Goal: Obtain resource: Download file/media

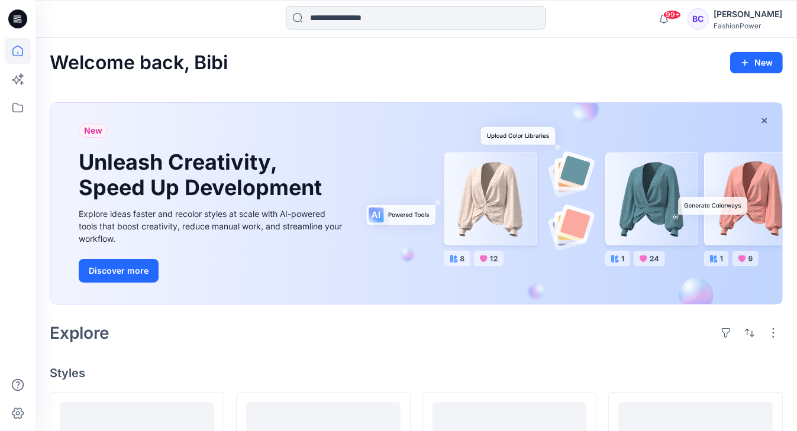
click at [418, 11] on input at bounding box center [416, 18] width 260 height 24
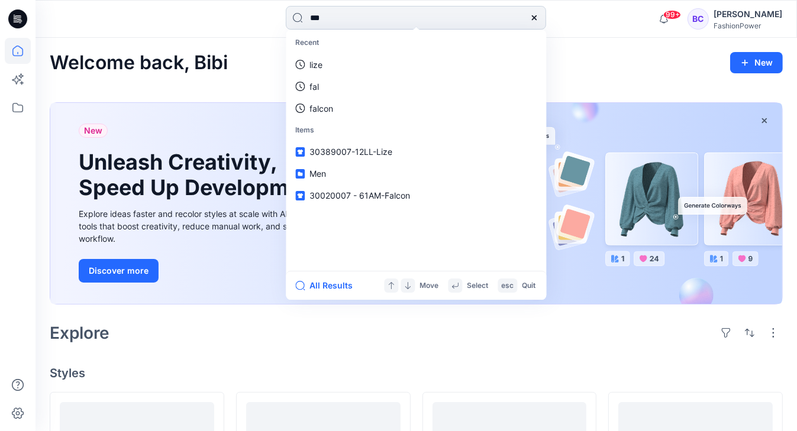
type input "****"
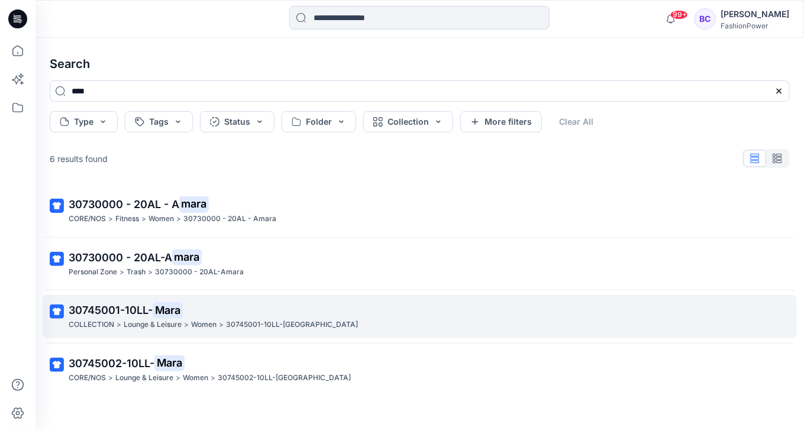
click at [237, 314] on p "30745001-10LL- Mara" at bounding box center [419, 310] width 700 height 17
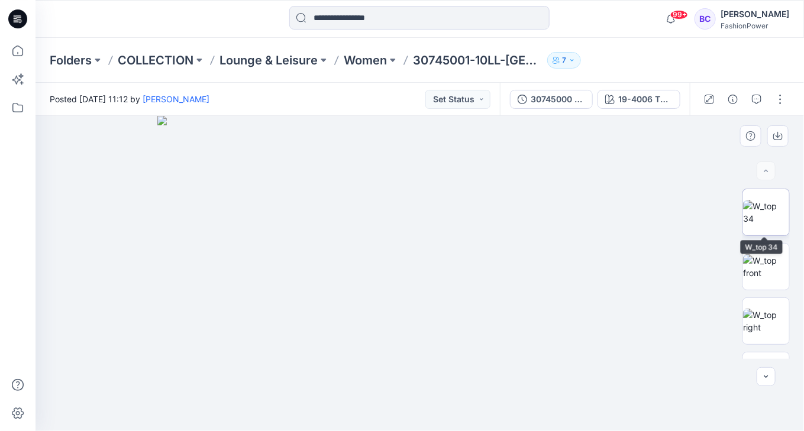
click at [775, 200] on img at bounding box center [766, 212] width 46 height 25
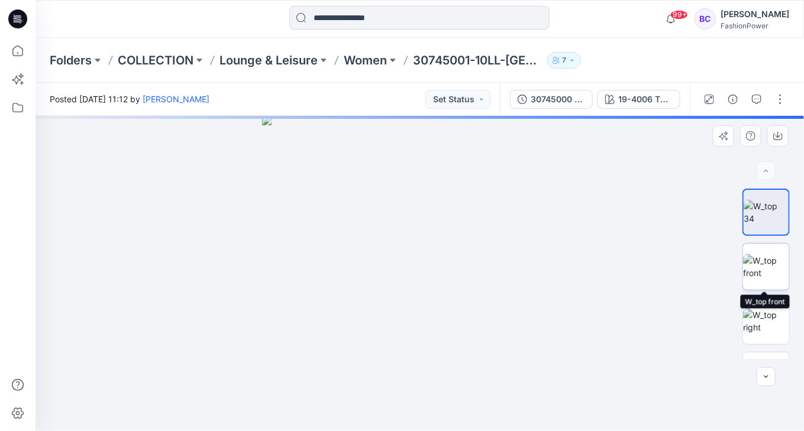
click at [774, 259] on img at bounding box center [766, 266] width 46 height 25
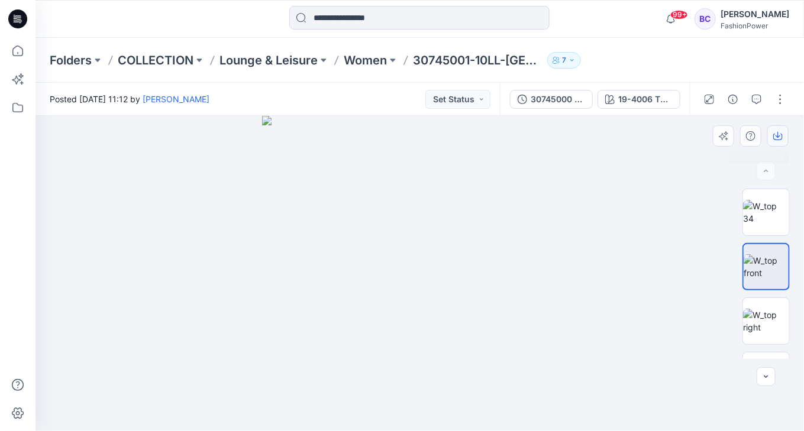
click at [775, 134] on icon "button" at bounding box center [778, 137] width 9 height 7
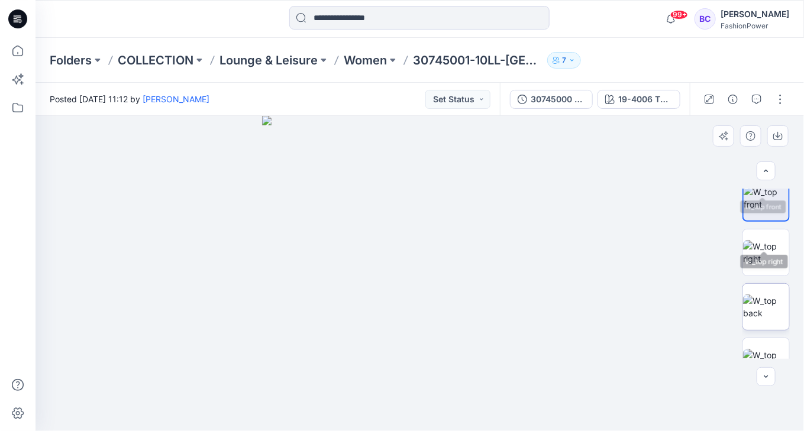
scroll to position [95, 0]
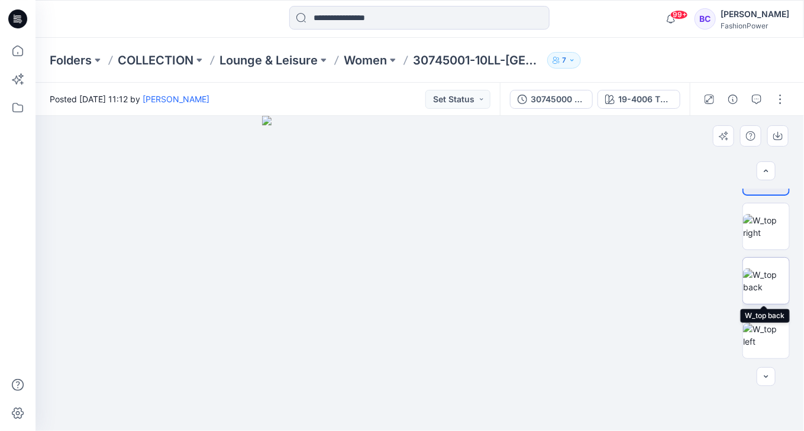
click at [769, 294] on img at bounding box center [766, 281] width 46 height 25
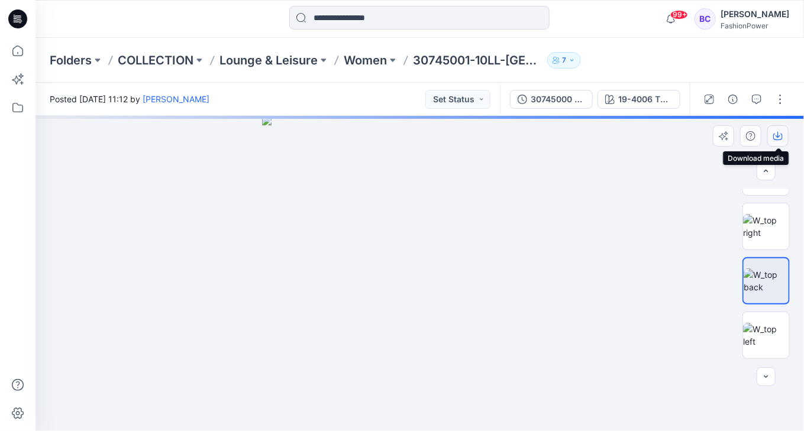
click at [779, 133] on icon "button" at bounding box center [778, 135] width 9 height 9
drag, startPoint x: 768, startPoint y: 330, endPoint x: 786, endPoint y: 227, distance: 105.1
click at [768, 330] on img at bounding box center [766, 335] width 46 height 25
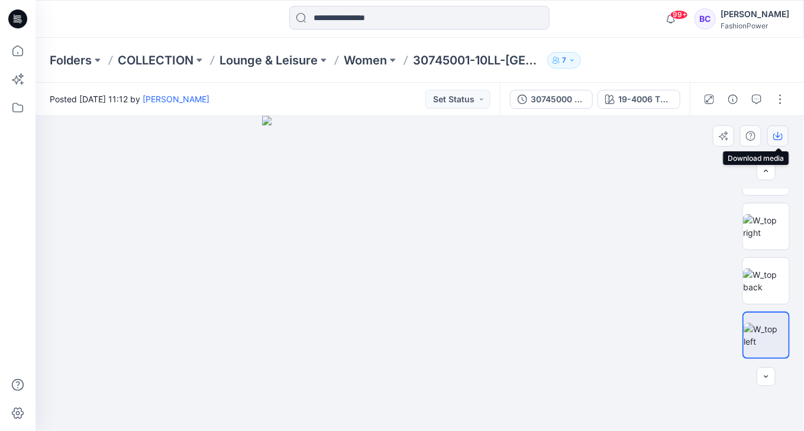
click at [784, 136] on button "button" at bounding box center [778, 135] width 21 height 21
click at [527, 102] on icon "button" at bounding box center [522, 99] width 9 height 9
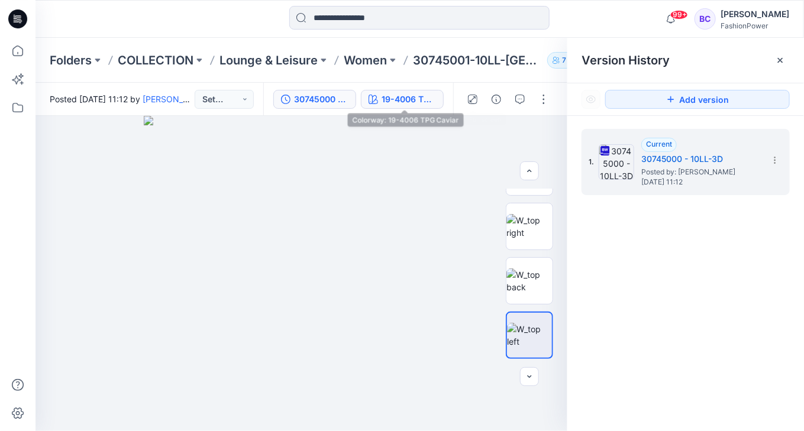
click at [414, 101] on div "19-4006 TPG Caviar" at bounding box center [409, 99] width 54 height 13
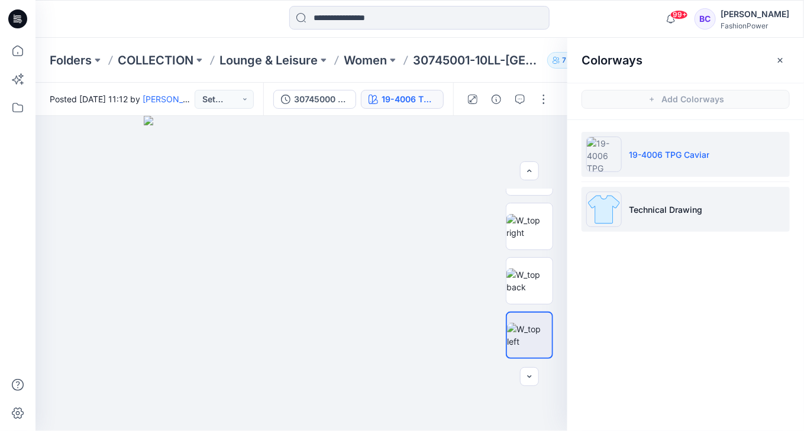
click at [721, 204] on li "Technical Drawing" at bounding box center [686, 209] width 208 height 45
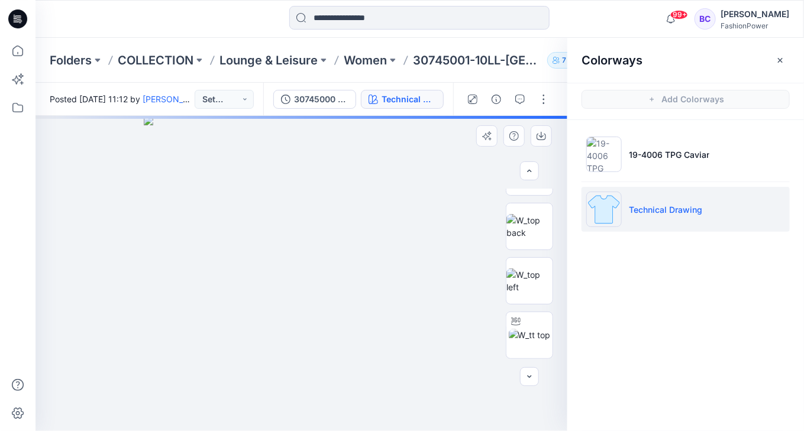
click at [334, 224] on img at bounding box center [301, 273] width 315 height 315
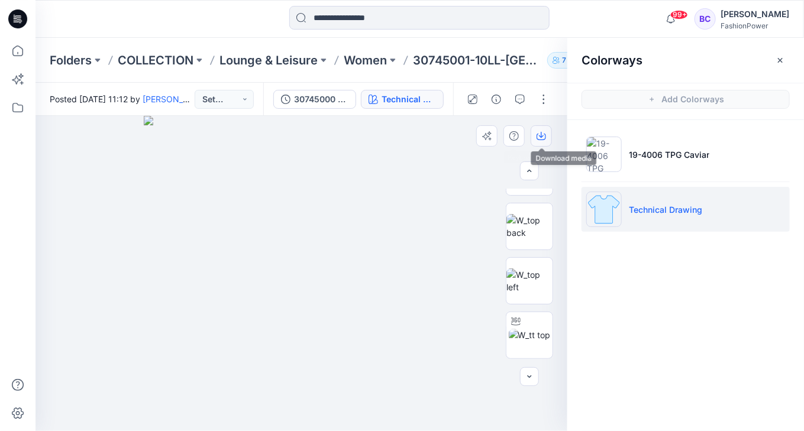
click at [543, 138] on icon "button" at bounding box center [541, 135] width 9 height 9
click at [534, 239] on img at bounding box center [530, 226] width 46 height 25
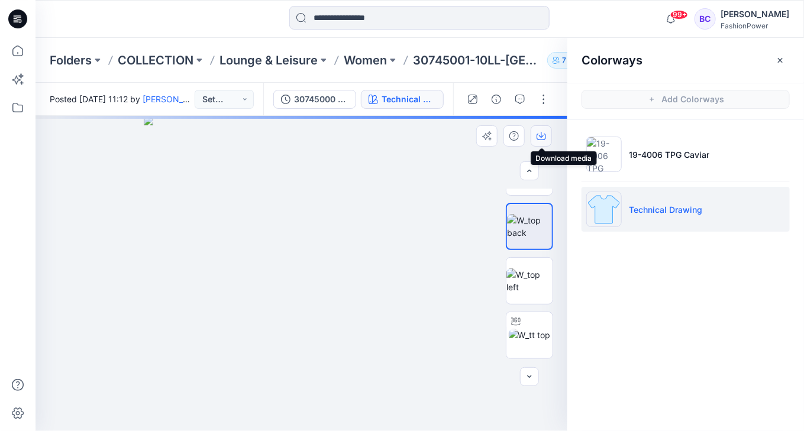
click at [539, 138] on icon "button" at bounding box center [541, 135] width 9 height 9
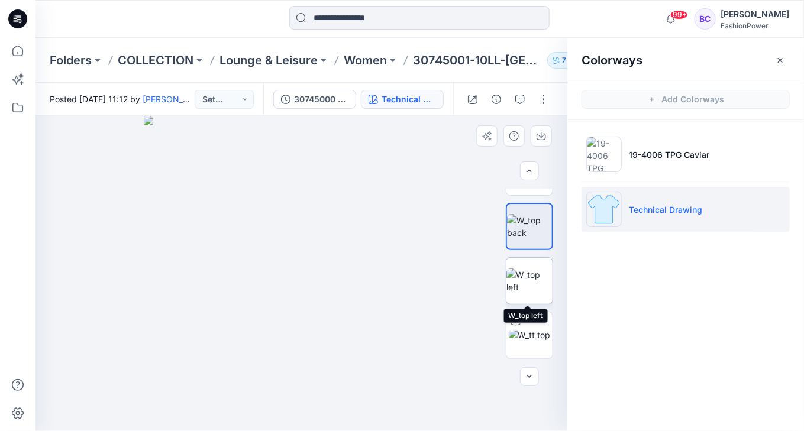
click at [544, 290] on img at bounding box center [530, 281] width 46 height 25
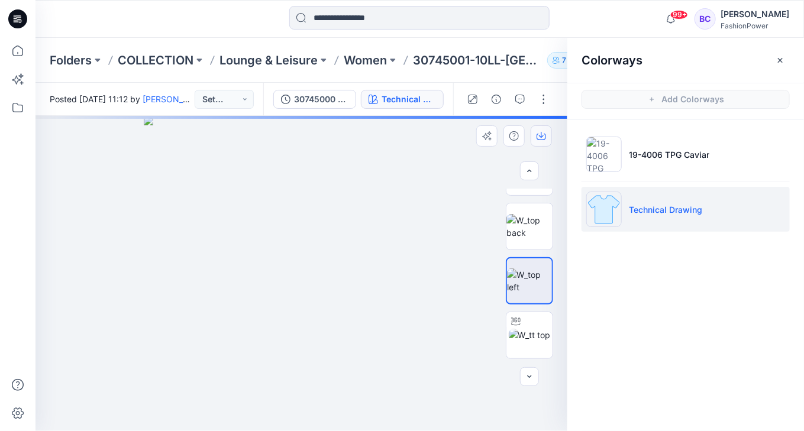
click at [543, 128] on button "button" at bounding box center [541, 135] width 21 height 21
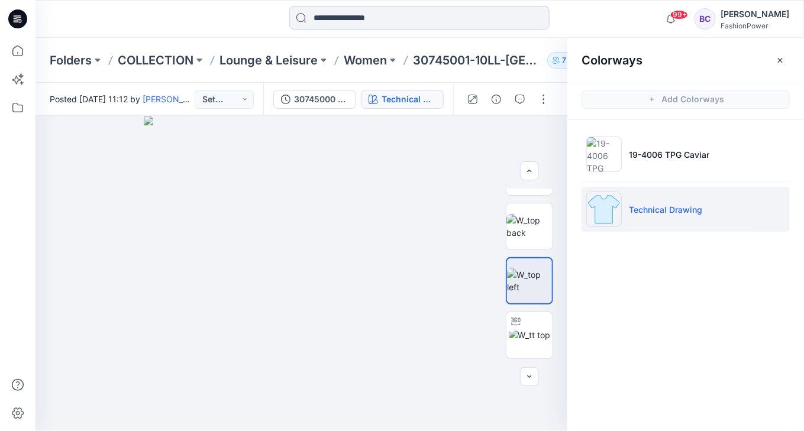
click at [397, 20] on input at bounding box center [419, 18] width 260 height 24
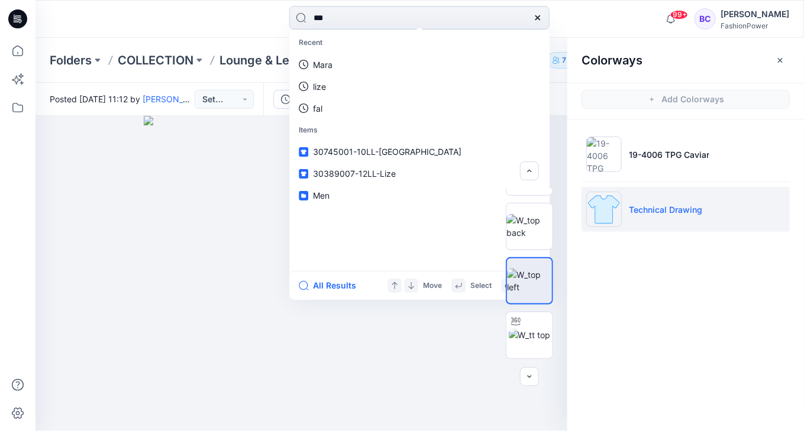
type input "****"
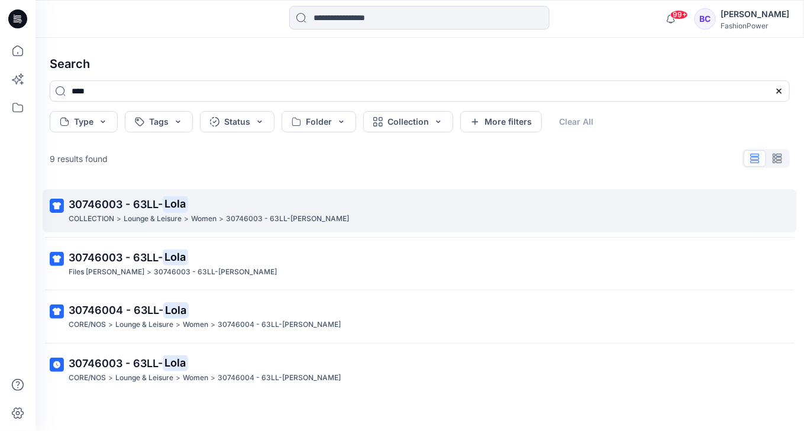
click at [270, 224] on p "30746003 - 63LL-Lola" at bounding box center [287, 219] width 123 height 12
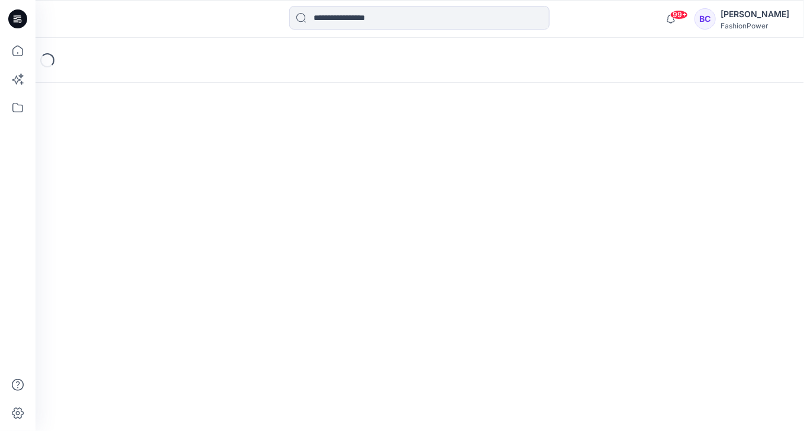
click at [270, 224] on div "Loading..." at bounding box center [420, 235] width 769 height 394
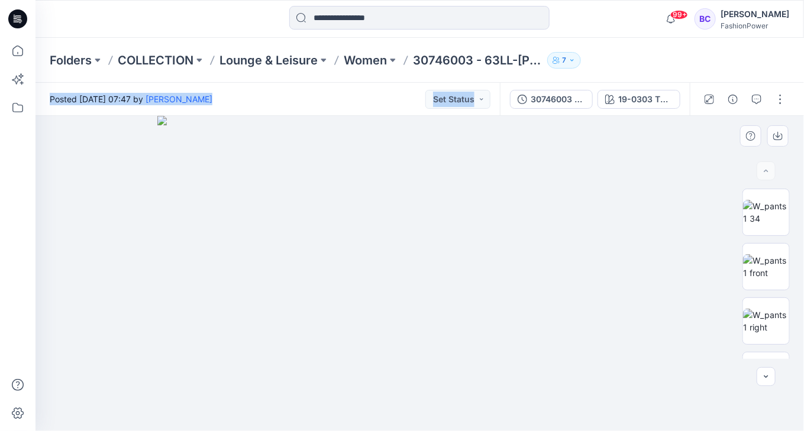
drag, startPoint x: 270, startPoint y: 224, endPoint x: 231, endPoint y: 232, distance: 39.8
click at [231, 232] on img at bounding box center [420, 273] width 526 height 315
click at [758, 259] on img at bounding box center [766, 266] width 46 height 25
click at [761, 205] on img at bounding box center [766, 212] width 46 height 25
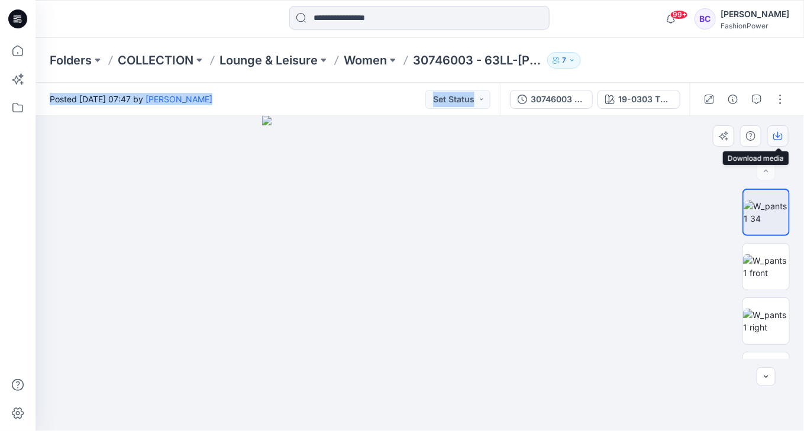
click at [774, 131] on icon "button" at bounding box center [778, 135] width 9 height 9
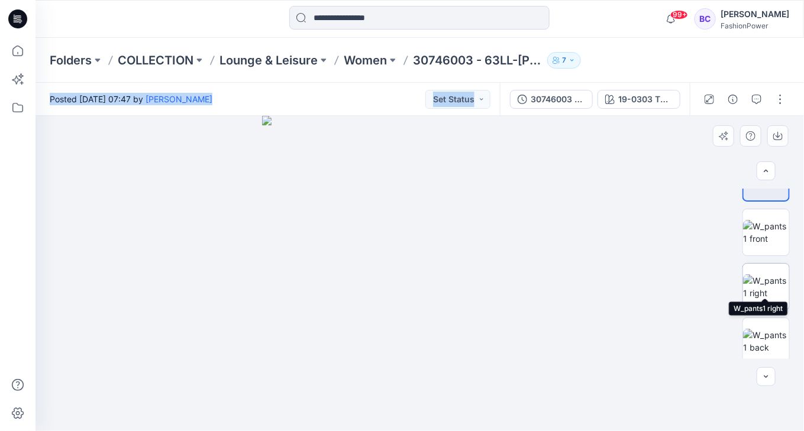
scroll to position [47, 0]
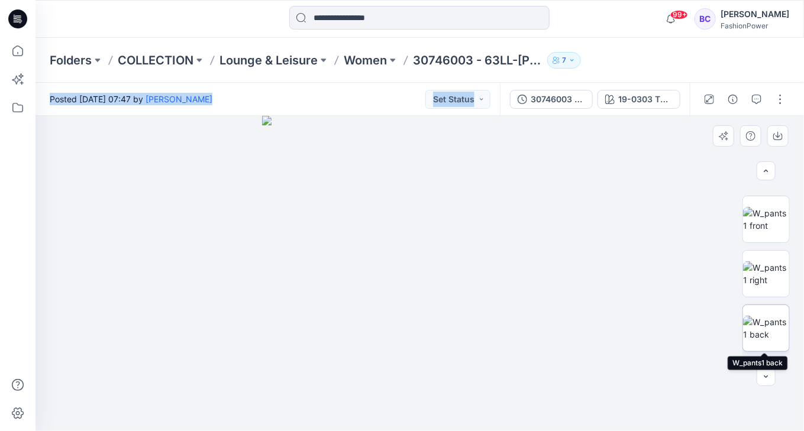
click at [769, 316] on img at bounding box center [766, 328] width 46 height 25
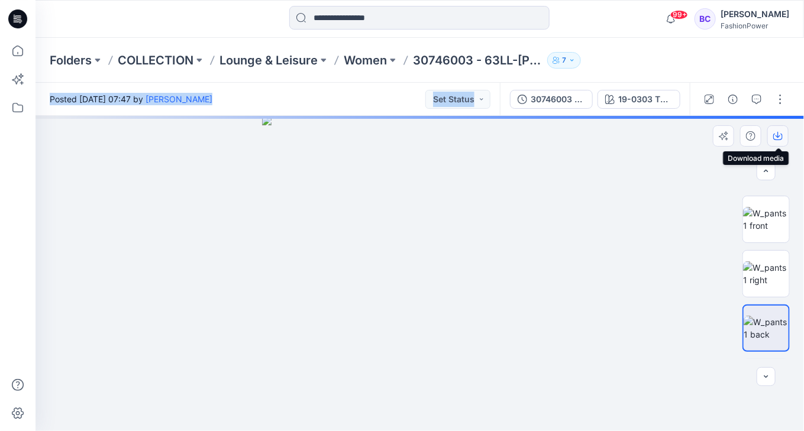
click at [778, 134] on icon "button" at bounding box center [778, 135] width 5 height 6
click at [780, 286] on img at bounding box center [766, 274] width 46 height 25
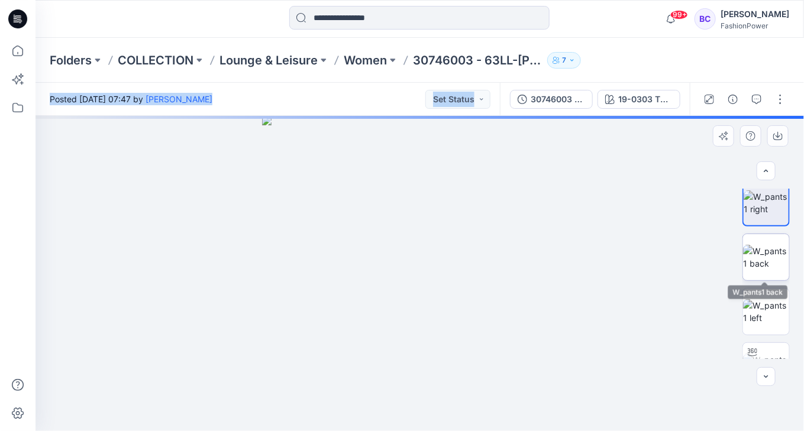
scroll to position [142, 0]
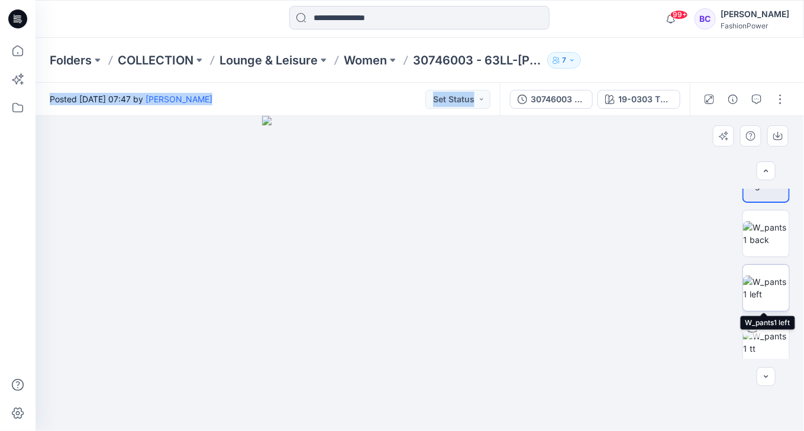
click at [771, 301] on img at bounding box center [766, 288] width 46 height 25
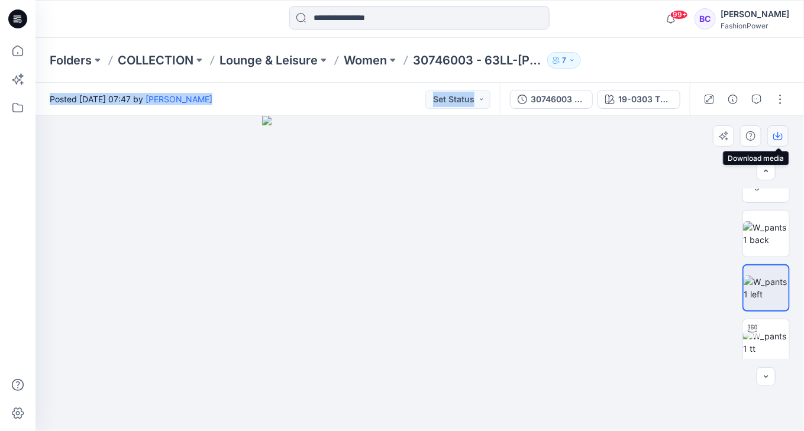
click at [776, 131] on button "button" at bounding box center [778, 135] width 21 height 21
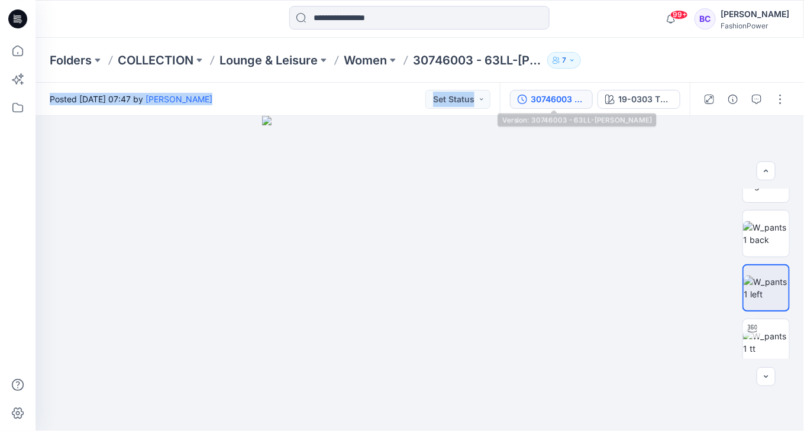
click at [526, 96] on icon "button" at bounding box center [522, 99] width 9 height 9
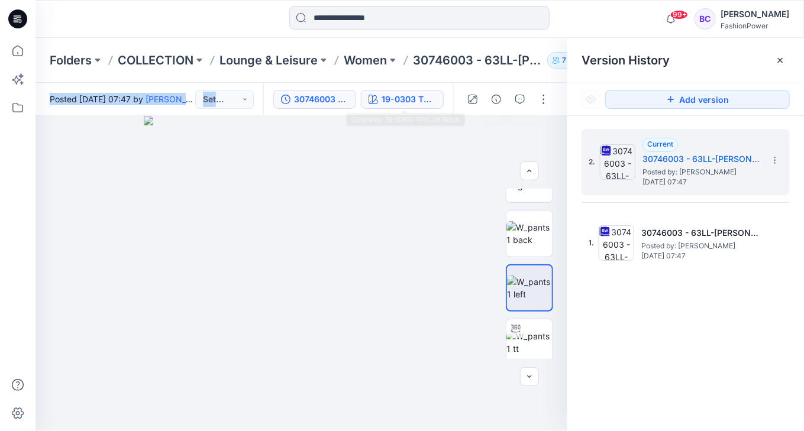
click at [415, 94] on div "19-0303 TPG Jet Black" at bounding box center [409, 99] width 54 height 13
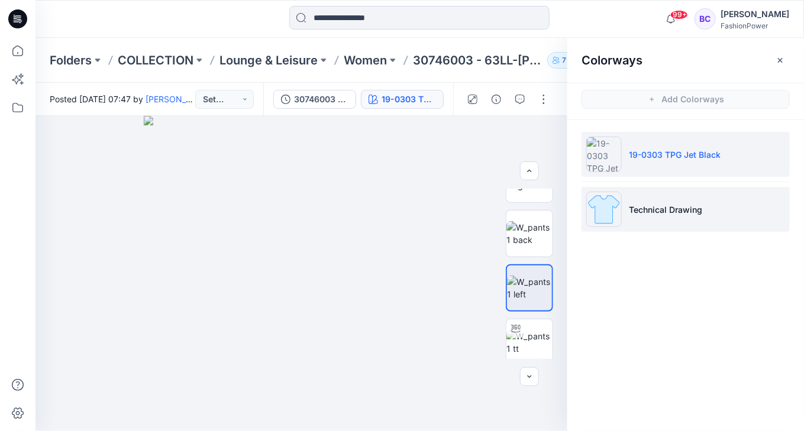
click at [691, 201] on li "Technical Drawing" at bounding box center [686, 209] width 208 height 45
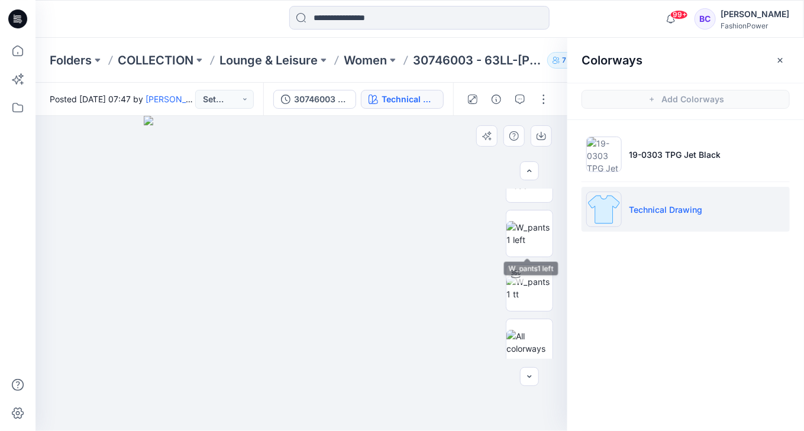
scroll to position [0, 0]
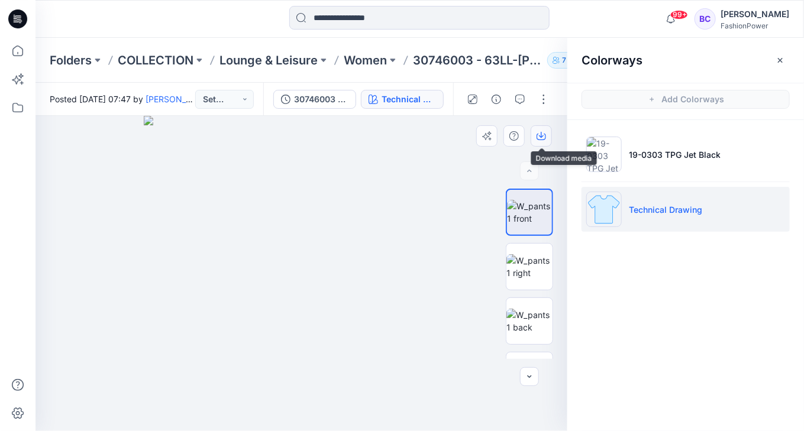
click at [536, 134] on button "button" at bounding box center [541, 135] width 21 height 21
click at [525, 318] on img at bounding box center [530, 321] width 46 height 25
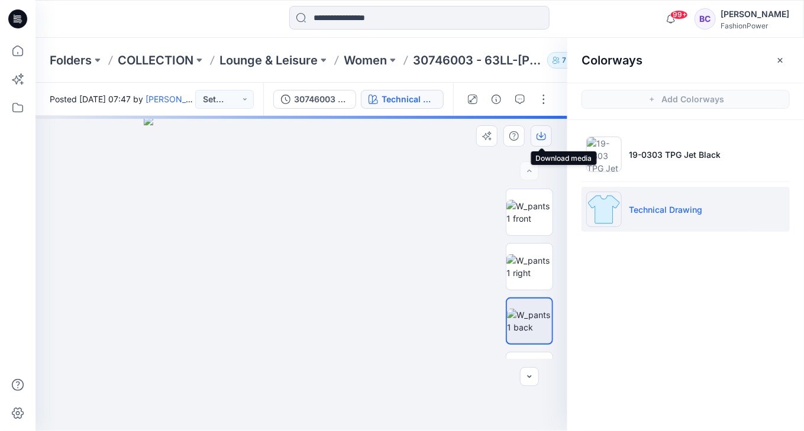
click at [544, 131] on icon "button" at bounding box center [541, 135] width 9 height 9
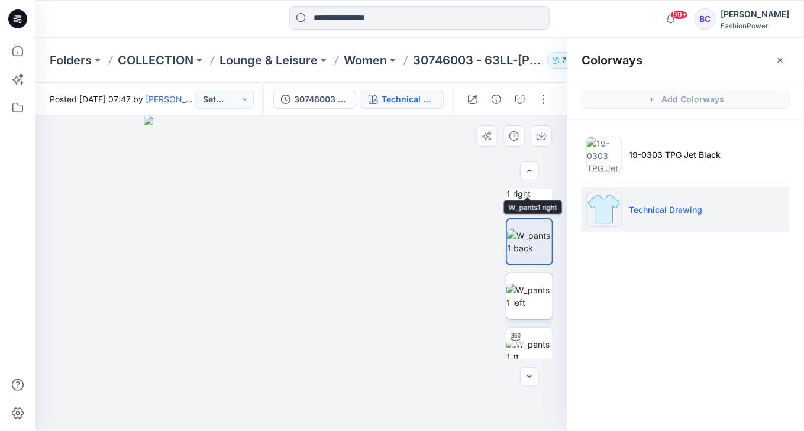
scroll to position [95, 0]
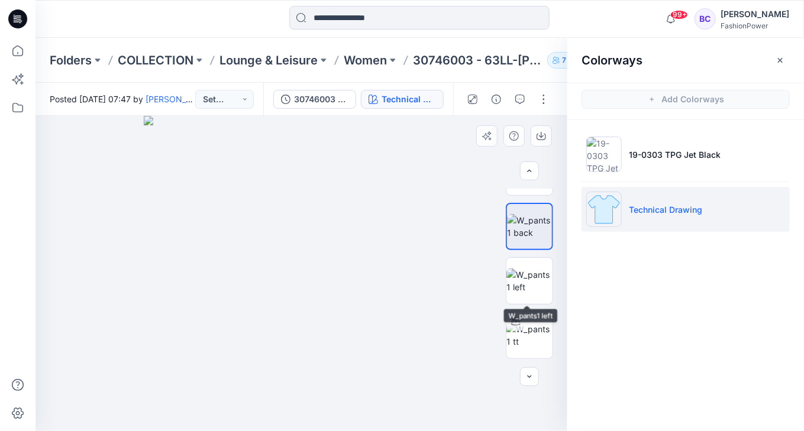
click at [537, 253] on div at bounding box center [529, 274] width 47 height 170
click at [533, 269] on img at bounding box center [530, 281] width 46 height 25
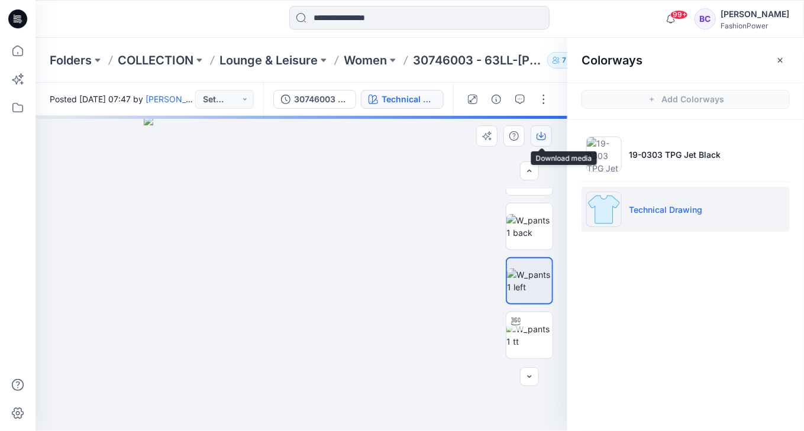
click at [543, 127] on button "button" at bounding box center [541, 135] width 21 height 21
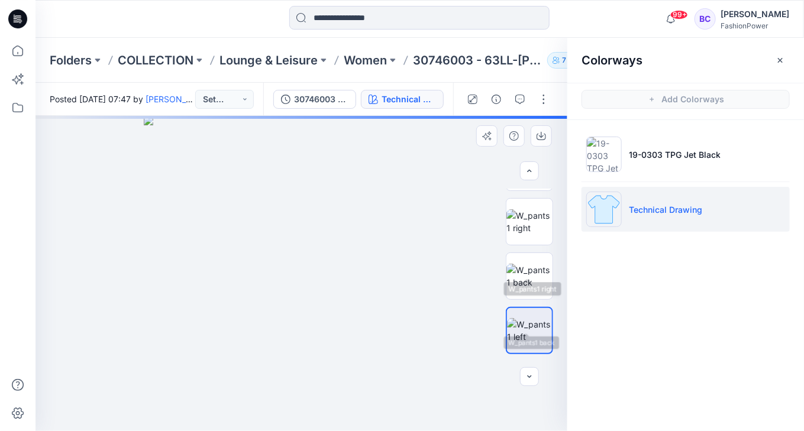
scroll to position [0, 0]
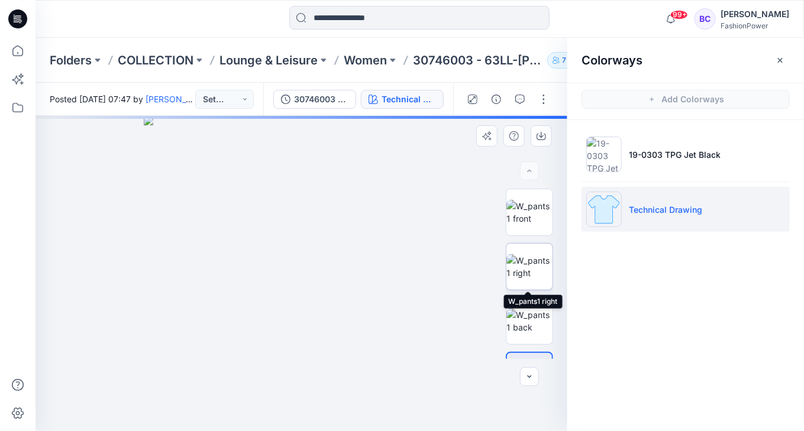
click at [528, 260] on img at bounding box center [530, 266] width 46 height 25
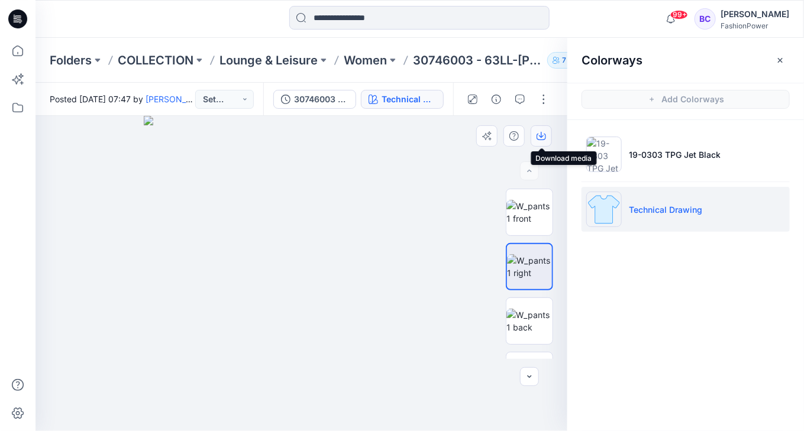
click at [547, 135] on button "button" at bounding box center [541, 135] width 21 height 21
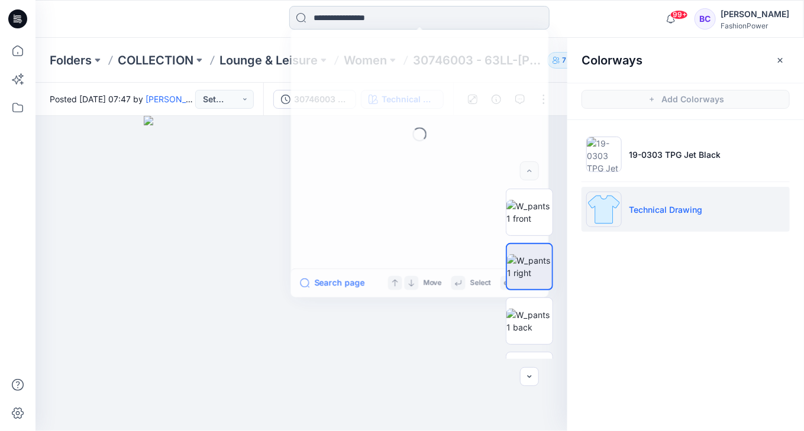
click at [327, 17] on input at bounding box center [419, 18] width 260 height 24
paste input "*"
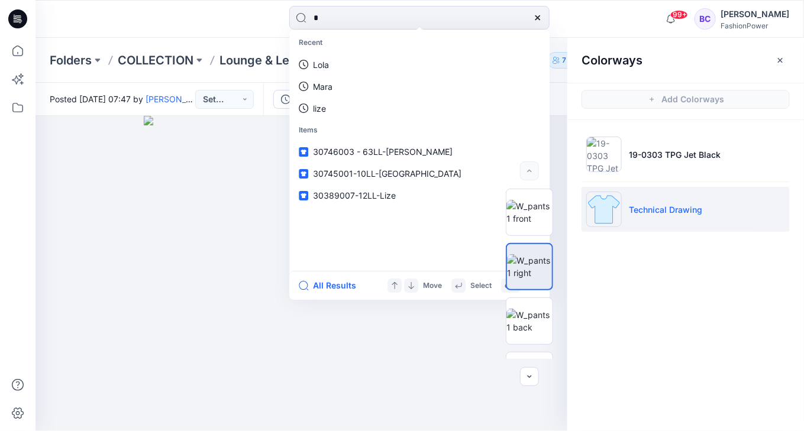
drag, startPoint x: 326, startPoint y: 17, endPoint x: 210, endPoint y: 37, distance: 117.7
click at [210, 37] on div "* Recent Lola Mara lize Items 30746003 - 63LL-Lola 30745001-10LL-Mara 30389007-…" at bounding box center [420, 19] width 769 height 38
paste input
drag, startPoint x: 366, startPoint y: 11, endPoint x: 285, endPoint y: 21, distance: 81.7
click at [285, 21] on div "* Recent Lola Mara lize Items 30746003 - 63LL-Lola 30745001-10LL-Mara 30389007-…" at bounding box center [420, 19] width 384 height 26
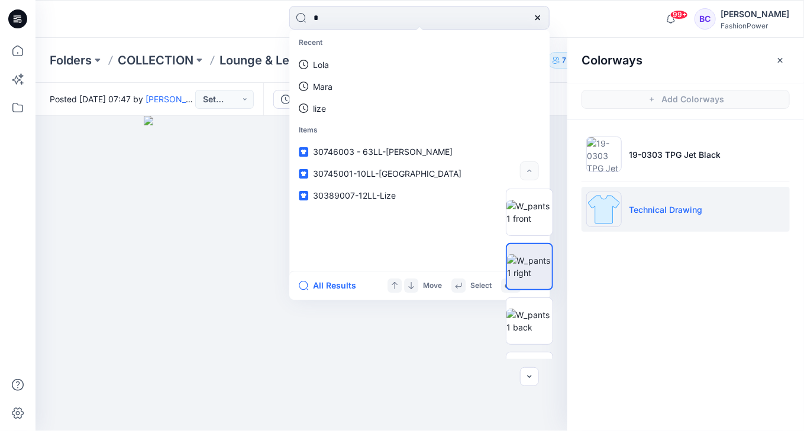
paste input "*******"
type input "********"
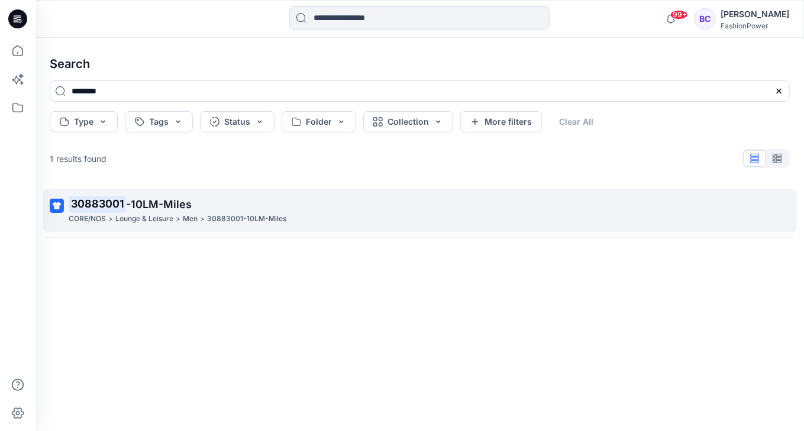
click at [149, 212] on p "30883001 -10LM-Miles" at bounding box center [419, 204] width 700 height 17
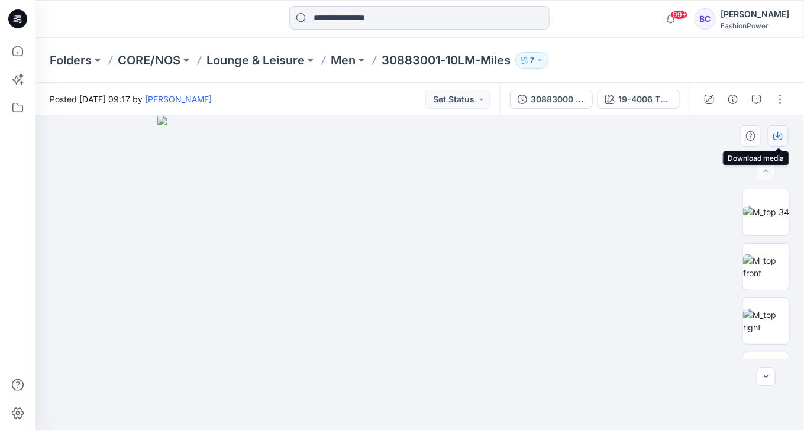
click at [778, 135] on icon "button" at bounding box center [778, 135] width 5 height 6
click at [763, 314] on img at bounding box center [766, 321] width 46 height 25
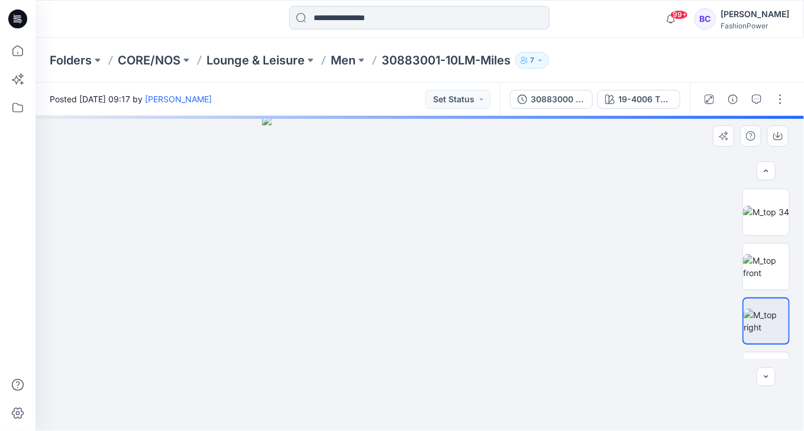
scroll to position [95, 0]
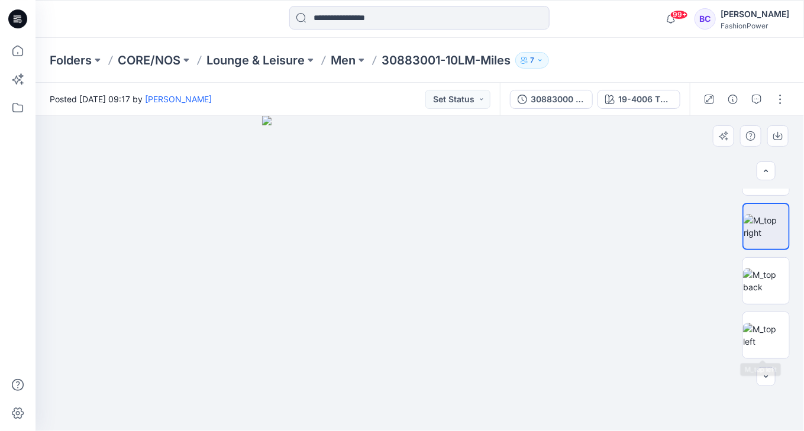
click at [767, 310] on div at bounding box center [766, 274] width 47 height 170
click at [766, 283] on img at bounding box center [766, 281] width 46 height 25
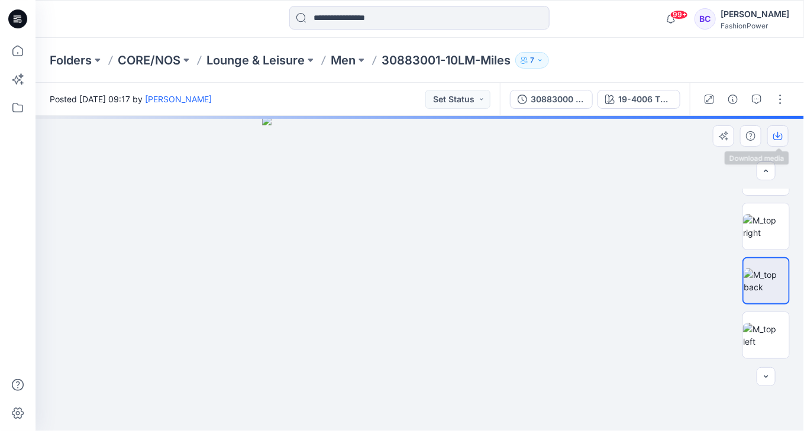
click at [776, 135] on icon "button" at bounding box center [778, 135] width 9 height 9
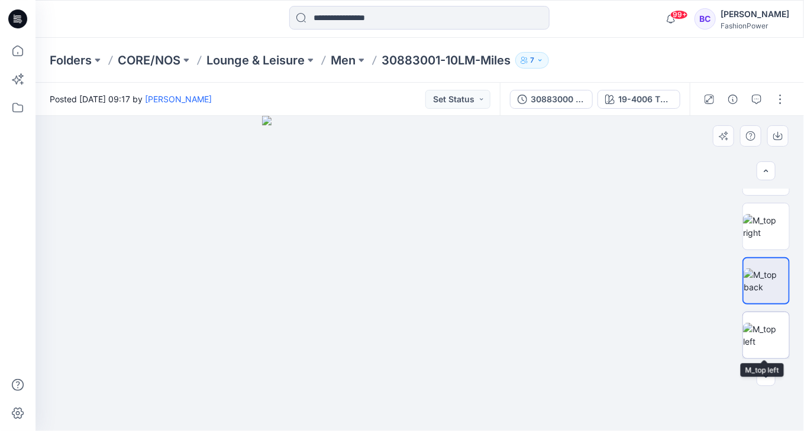
click at [770, 330] on img at bounding box center [766, 335] width 46 height 25
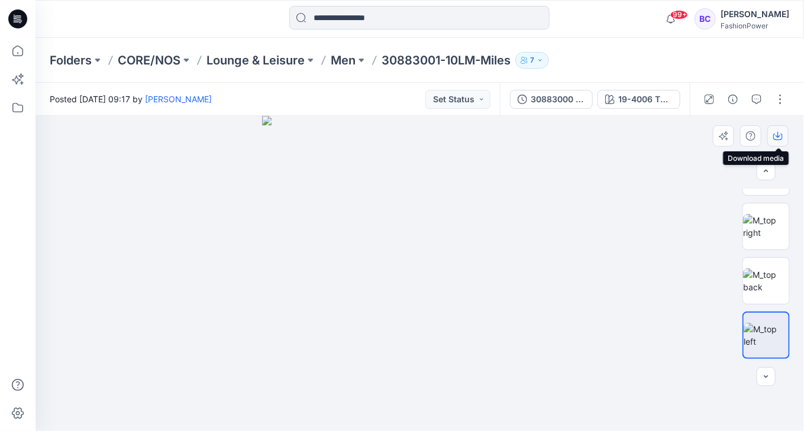
click at [779, 138] on icon "button" at bounding box center [778, 135] width 9 height 9
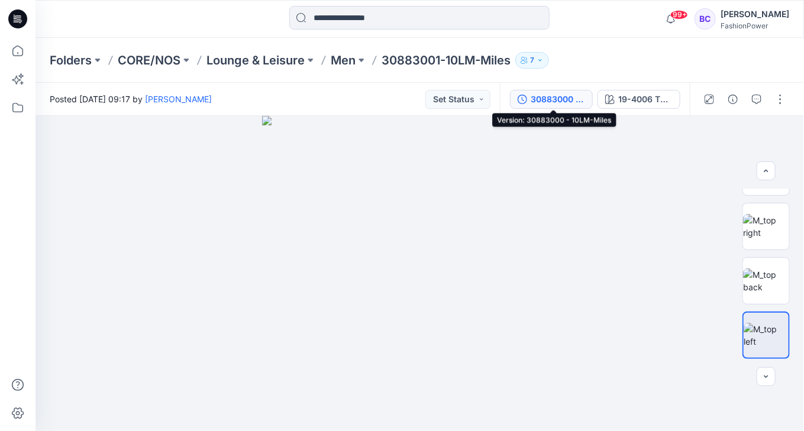
click at [546, 97] on div "30883000 - 10LM-Miles" at bounding box center [558, 99] width 54 height 13
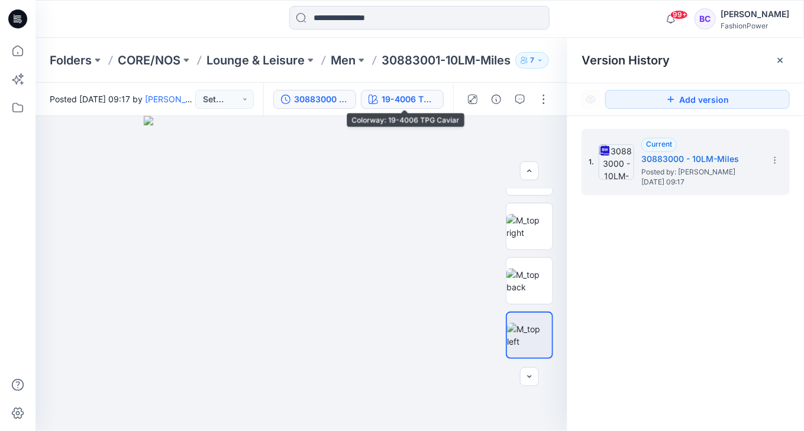
click at [409, 93] on div "19-4006 TPG Caviar" at bounding box center [409, 99] width 54 height 13
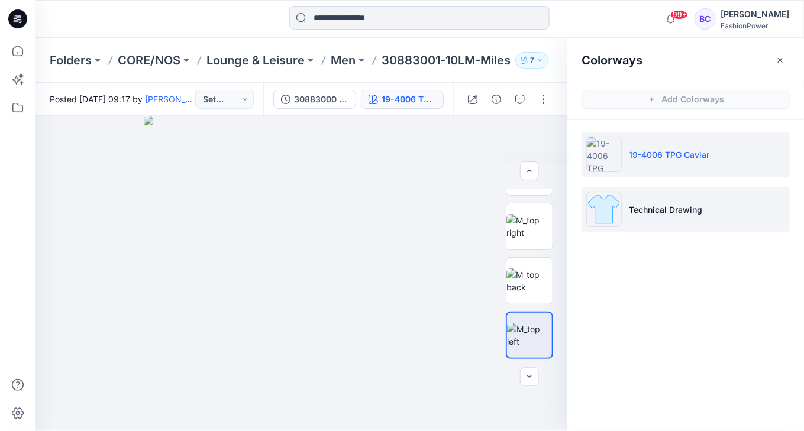
click at [705, 201] on li "Technical Drawing" at bounding box center [686, 209] width 208 height 45
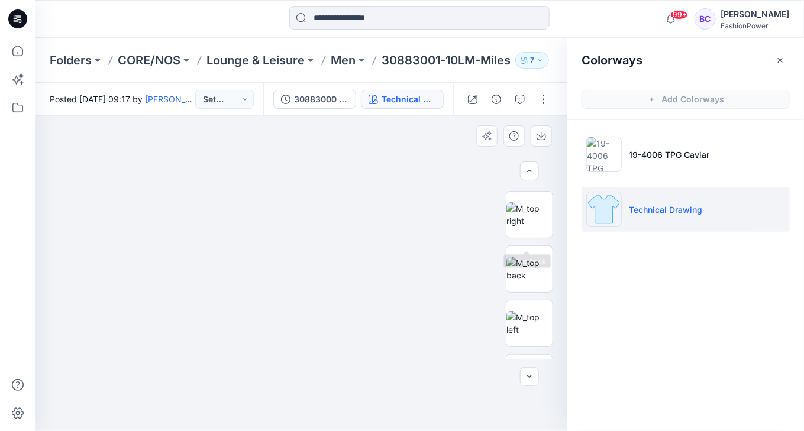
scroll to position [47, 0]
click at [540, 140] on icon "button" at bounding box center [541, 137] width 9 height 7
click at [542, 273] on img at bounding box center [530, 274] width 46 height 25
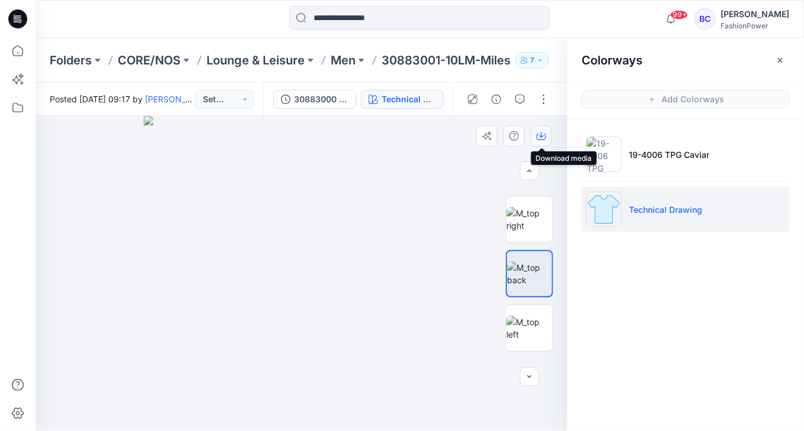
click at [547, 141] on button "button" at bounding box center [541, 135] width 21 height 21
click at [529, 316] on img at bounding box center [530, 328] width 46 height 25
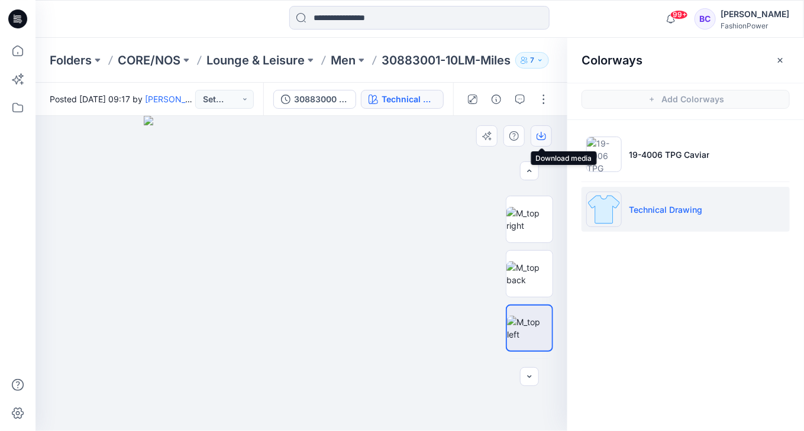
click at [538, 134] on icon "button" at bounding box center [541, 135] width 9 height 9
click at [341, 20] on input at bounding box center [419, 18] width 260 height 24
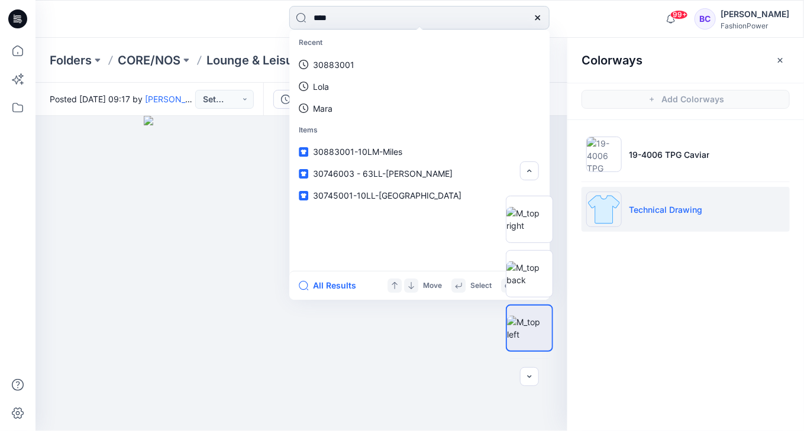
type input "*****"
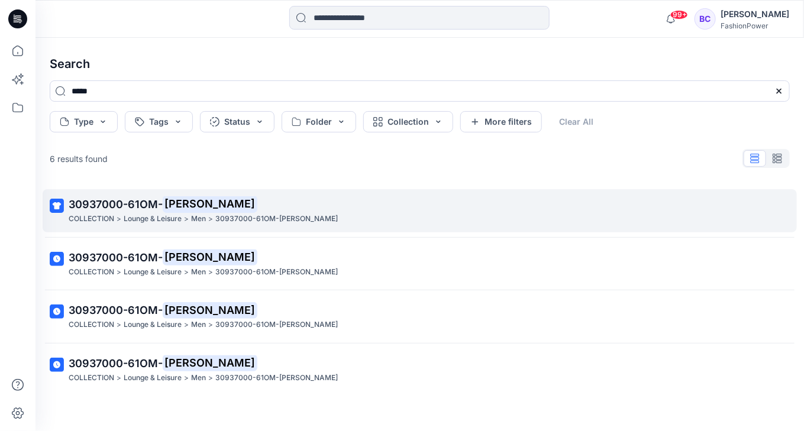
click at [165, 193] on link "30937000-61OM- Nevin COLLECTION > Lounge & Leisure > Men > 30937000-61OM-Nevin" at bounding box center [420, 210] width 755 height 43
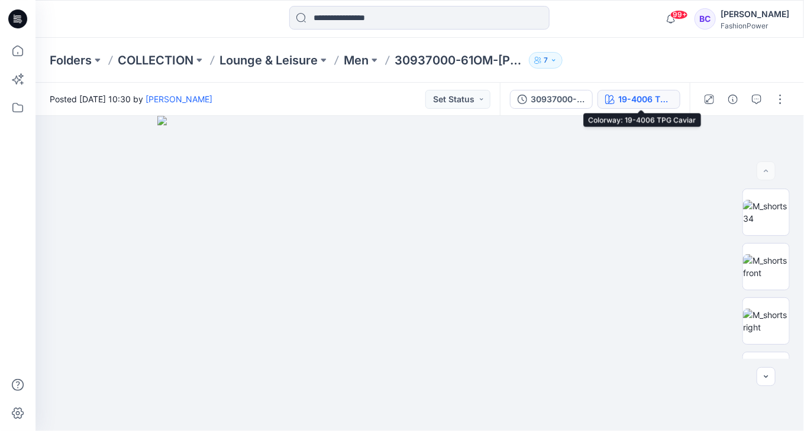
click at [658, 96] on div "19-4006 TPG Caviar" at bounding box center [645, 99] width 54 height 13
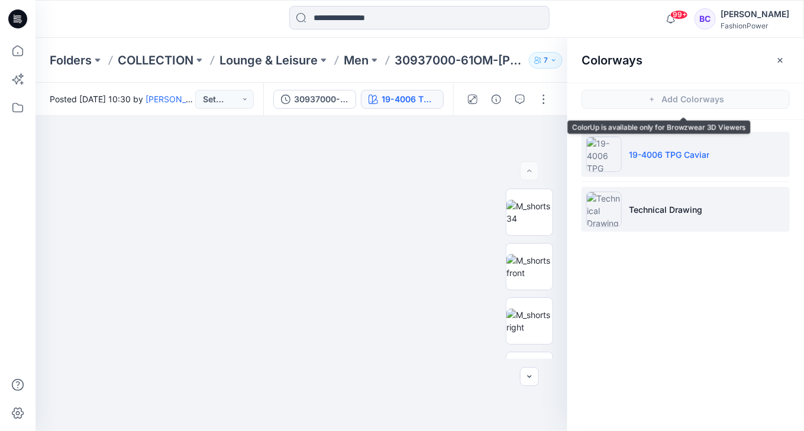
click at [650, 198] on li "Technical Drawing" at bounding box center [686, 209] width 208 height 45
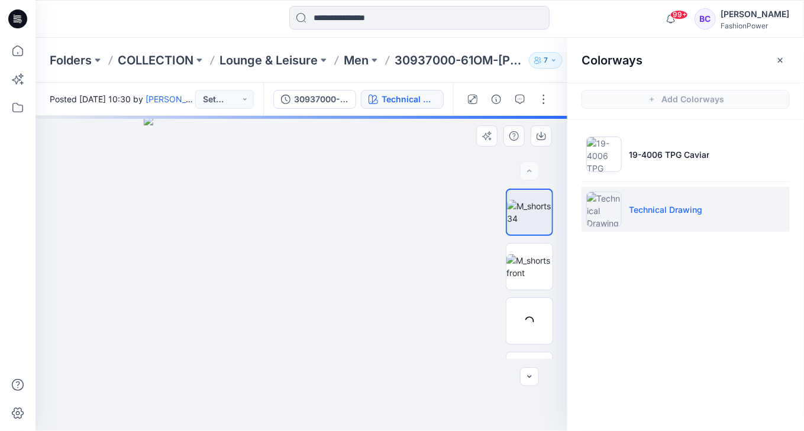
click at [208, 229] on img at bounding box center [301, 273] width 315 height 315
click at [550, 138] on button "button" at bounding box center [541, 135] width 21 height 21
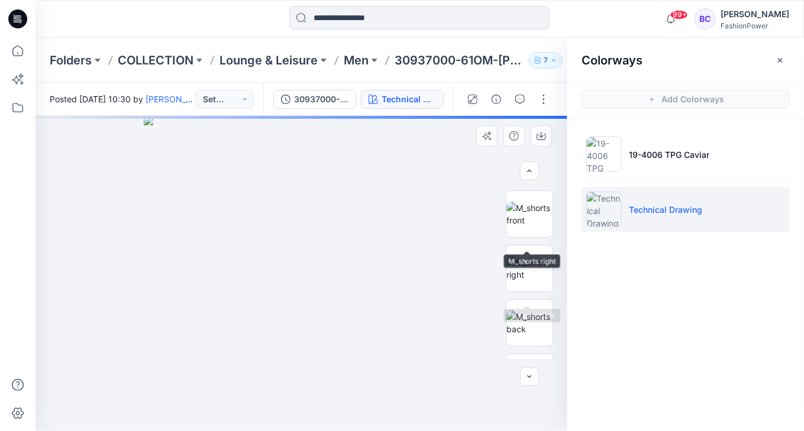
scroll to position [95, 0]
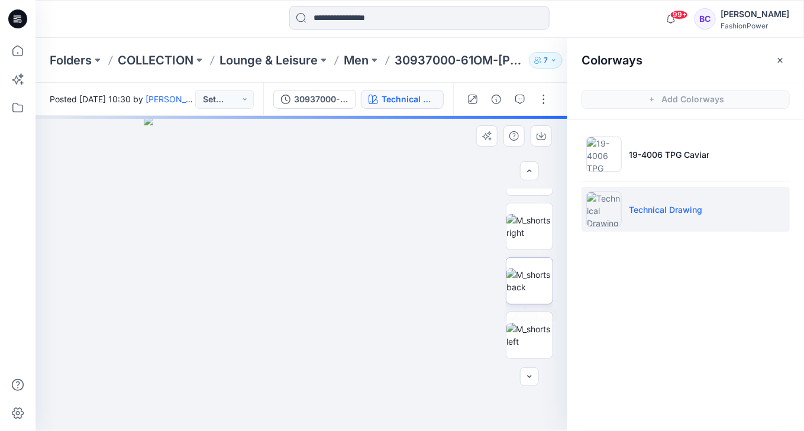
click at [529, 294] on img at bounding box center [530, 281] width 46 height 25
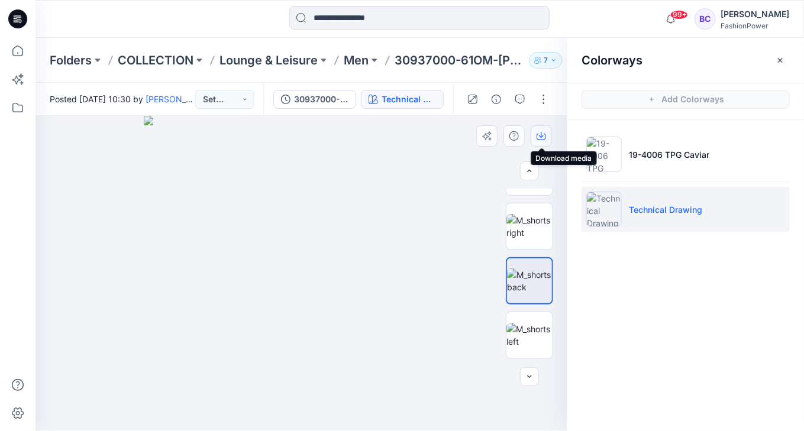
click at [548, 131] on button "button" at bounding box center [541, 135] width 21 height 21
drag, startPoint x: 351, startPoint y: 2, endPoint x: 353, endPoint y: 20, distance: 17.8
click at [352, 8] on div "99+ Notifications Your style 30020007 - 61AM-Falcon is ready 19 hours ago Your …" at bounding box center [420, 19] width 769 height 38
click at [353, 20] on input at bounding box center [419, 18] width 260 height 24
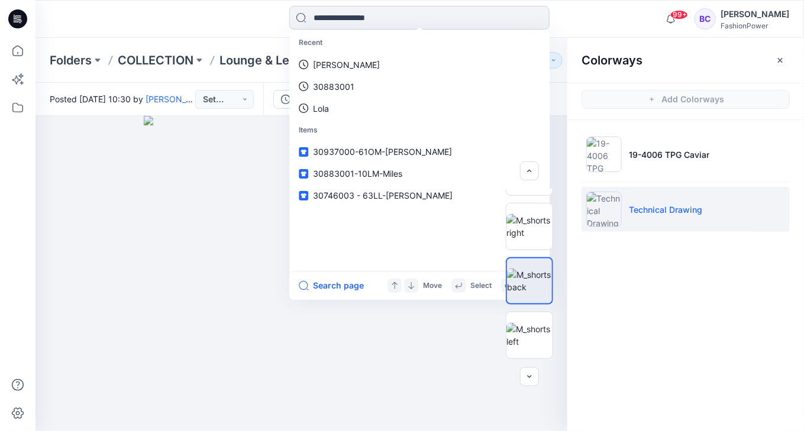
type input "*"
type input "******"
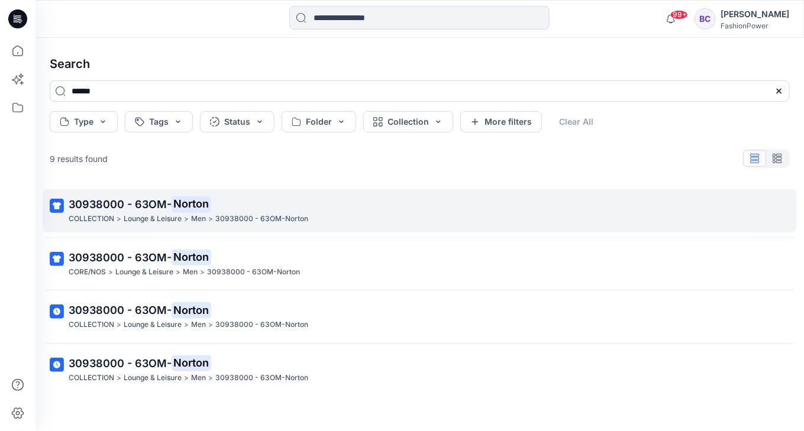
click at [276, 215] on p "30938000 - 63OM-Norton" at bounding box center [261, 219] width 93 height 12
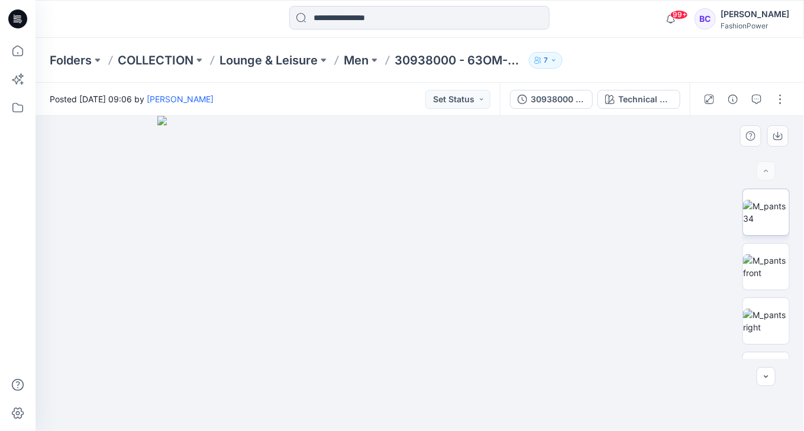
click at [771, 204] on img at bounding box center [766, 212] width 46 height 25
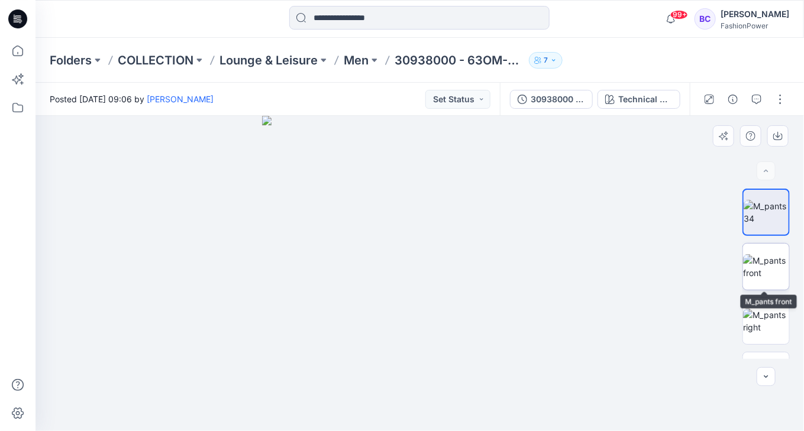
click at [777, 266] on img at bounding box center [766, 266] width 46 height 25
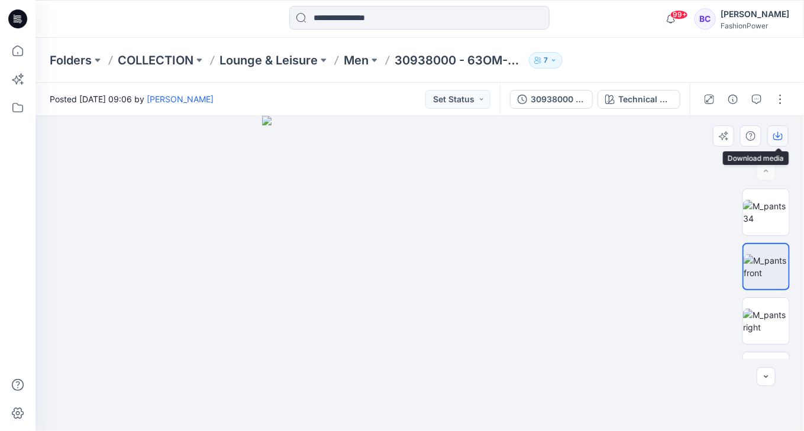
click at [776, 129] on button "button" at bounding box center [778, 135] width 21 height 21
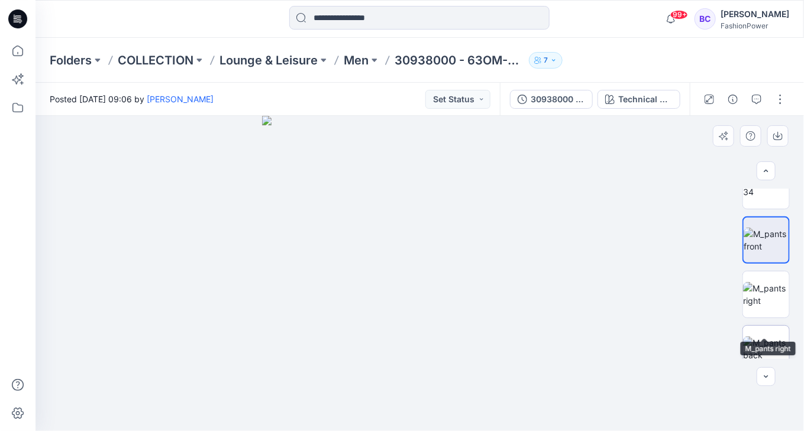
scroll to position [47, 0]
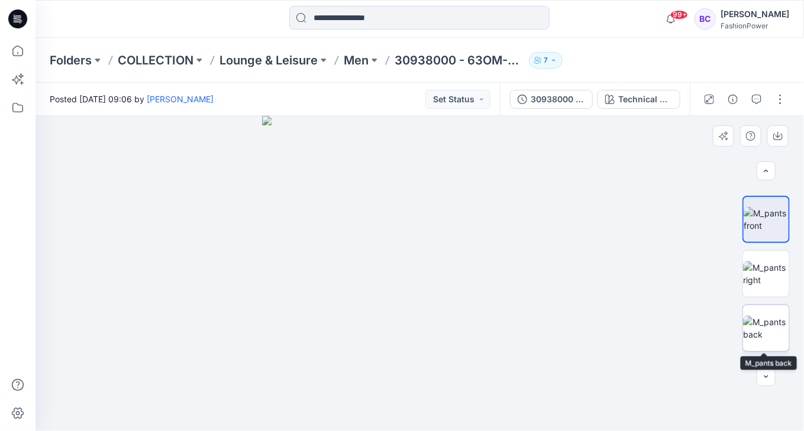
click at [761, 319] on img at bounding box center [766, 328] width 46 height 25
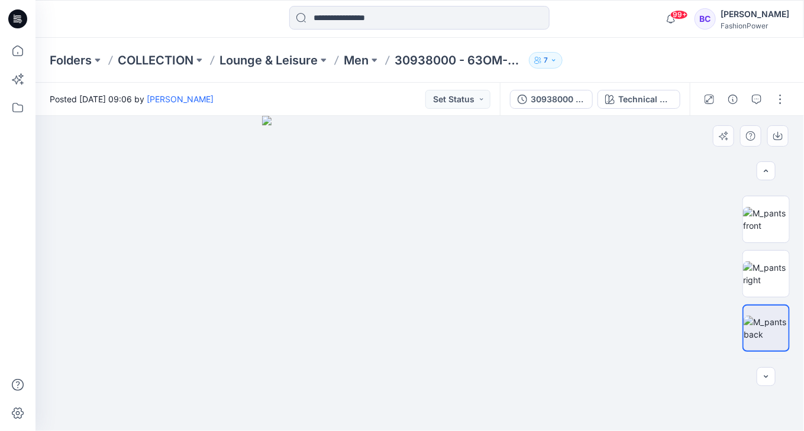
click at [440, 204] on img at bounding box center [419, 273] width 315 height 315
click at [379, 14] on input at bounding box center [419, 18] width 260 height 24
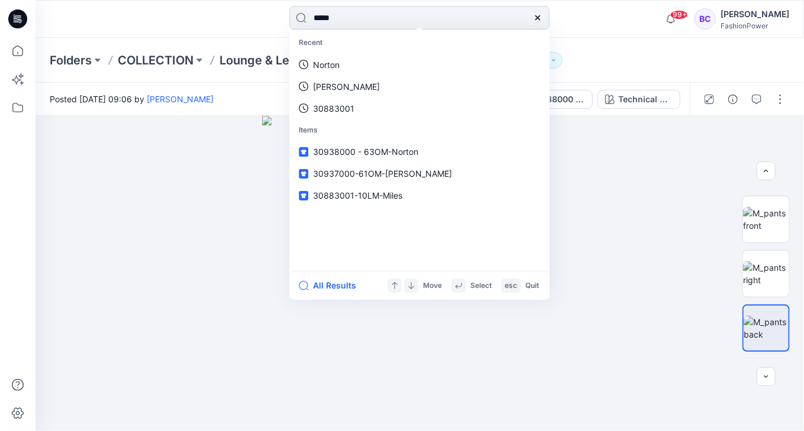
type input "******"
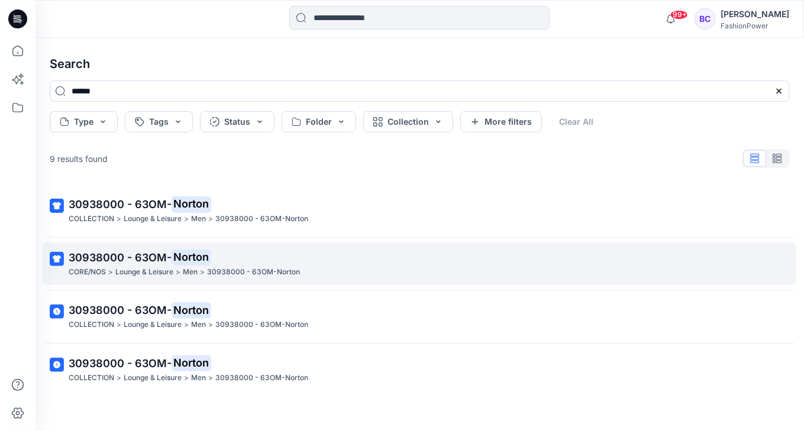
click at [226, 272] on p "30938000 - 63OM-Norton" at bounding box center [253, 272] width 93 height 12
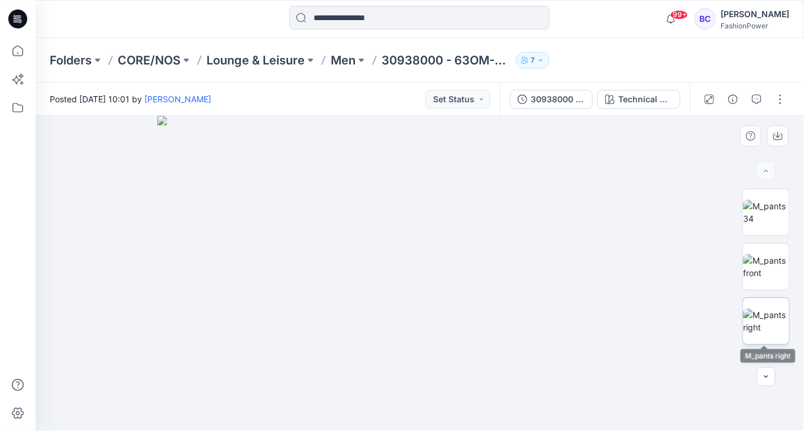
click at [756, 318] on img at bounding box center [766, 321] width 46 height 25
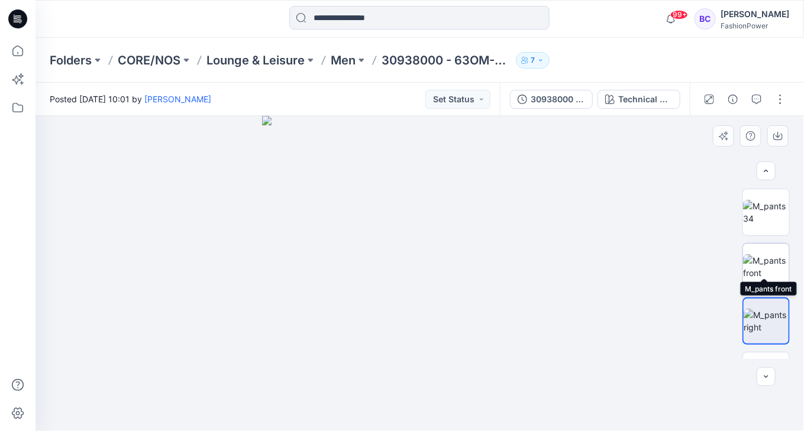
scroll to position [95, 0]
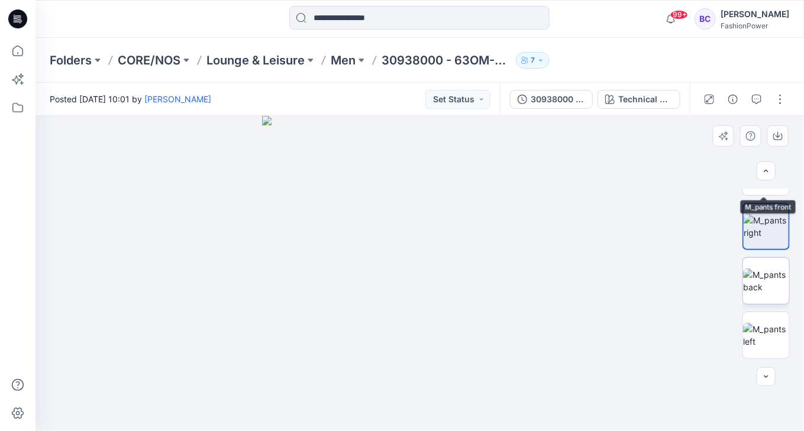
click at [778, 269] on img at bounding box center [766, 281] width 46 height 25
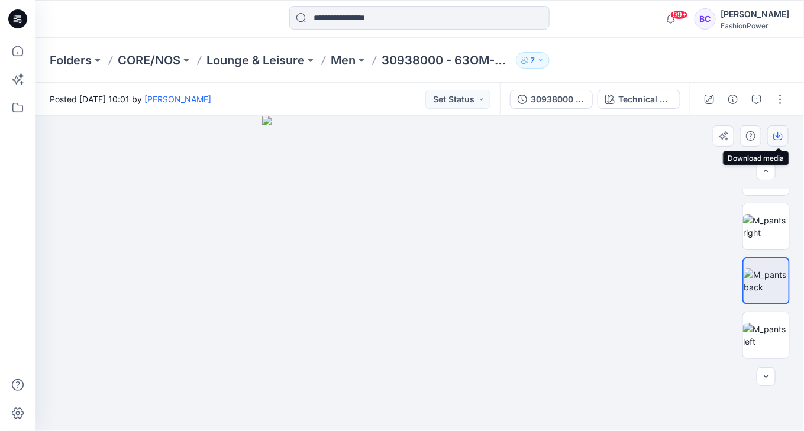
click at [780, 136] on icon "button" at bounding box center [778, 135] width 5 height 6
click at [484, 20] on input at bounding box center [419, 18] width 260 height 24
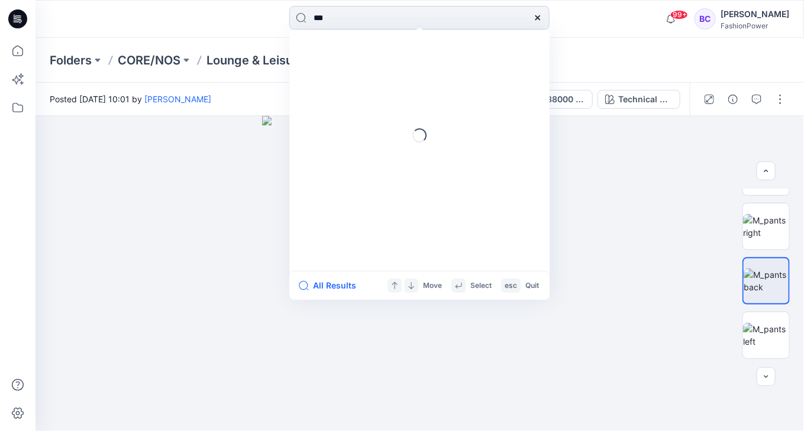
type input "****"
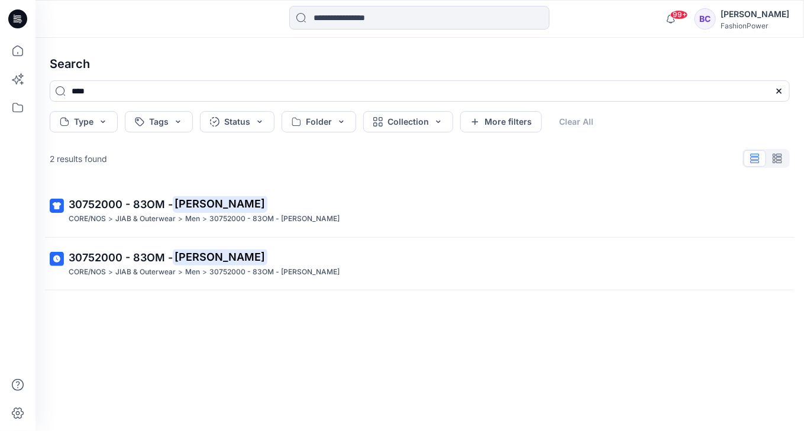
drag, startPoint x: 178, startPoint y: 196, endPoint x: 190, endPoint y: 219, distance: 26.2
click at [178, 196] on mark "Neil" at bounding box center [220, 204] width 95 height 17
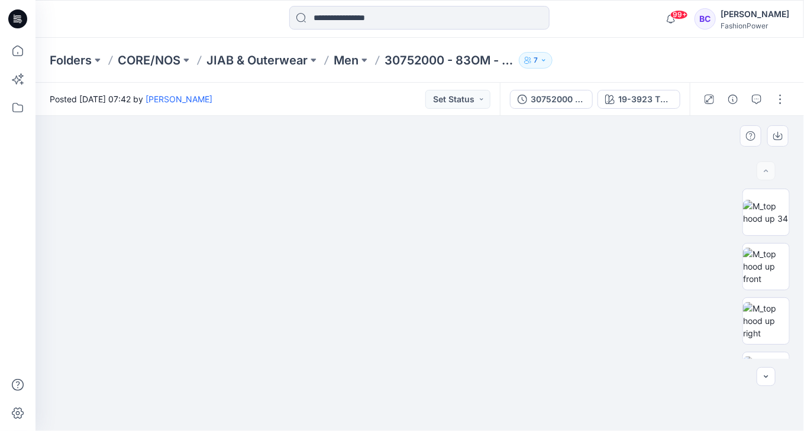
click at [408, 205] on img at bounding box center [420, 269] width 558 height 325
click at [767, 263] on img at bounding box center [766, 266] width 46 height 37
drag, startPoint x: 423, startPoint y: 346, endPoint x: 404, endPoint y: 399, distance: 55.8
click at [405, 399] on img at bounding box center [401, 140] width 1166 height 583
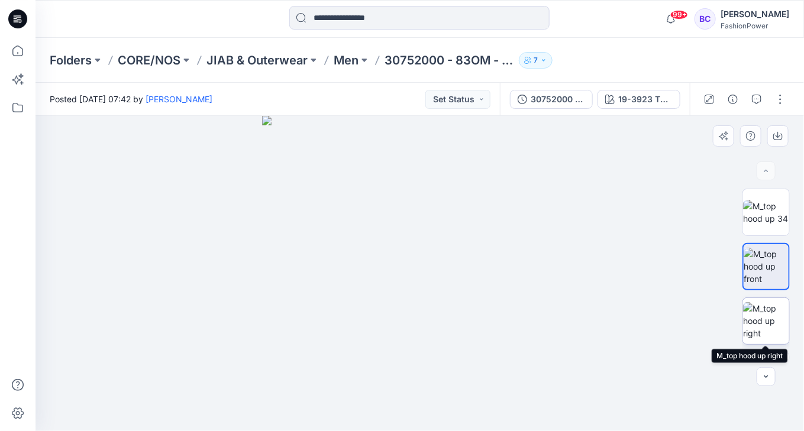
click at [782, 321] on img at bounding box center [766, 320] width 46 height 37
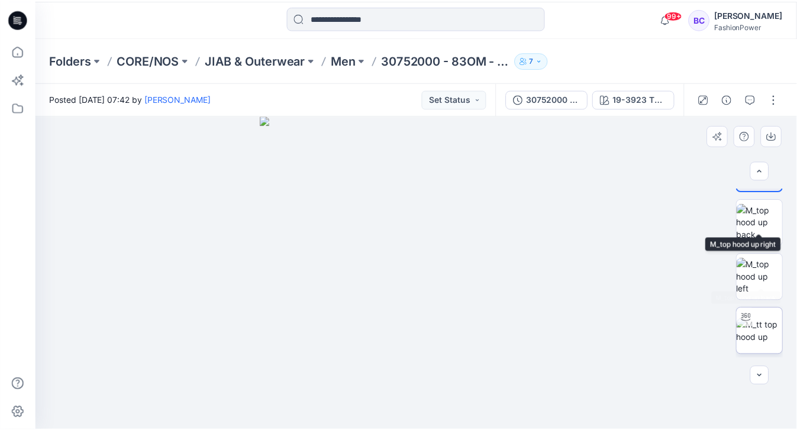
scroll to position [189, 0]
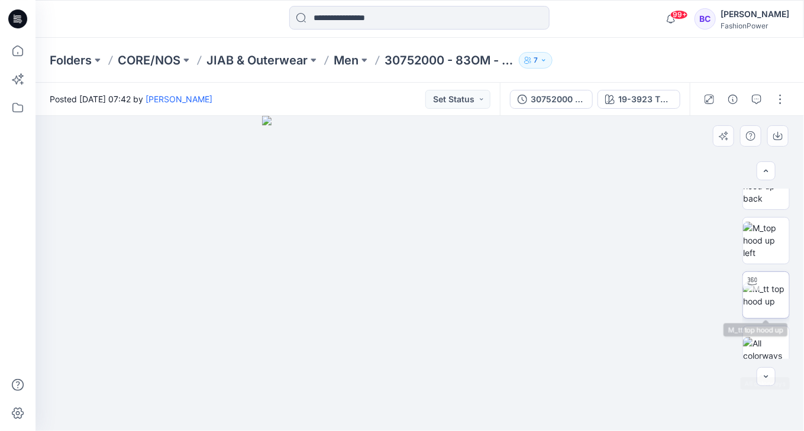
click at [775, 272] on div at bounding box center [766, 295] width 47 height 47
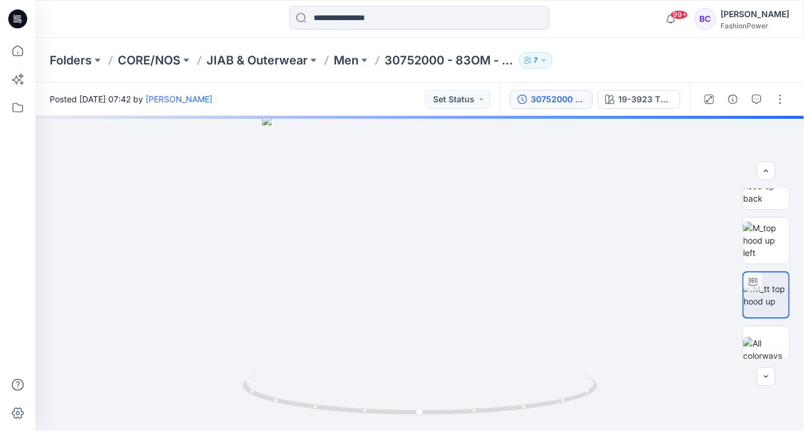
click at [579, 108] on button "30752000 - 83OM - [PERSON_NAME]" at bounding box center [551, 99] width 83 height 19
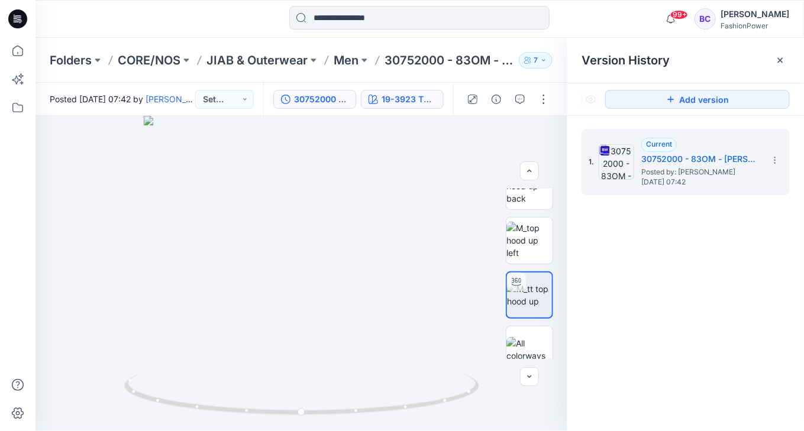
click at [394, 100] on div "19-3923 TPG Navy Blazer" at bounding box center [409, 99] width 54 height 13
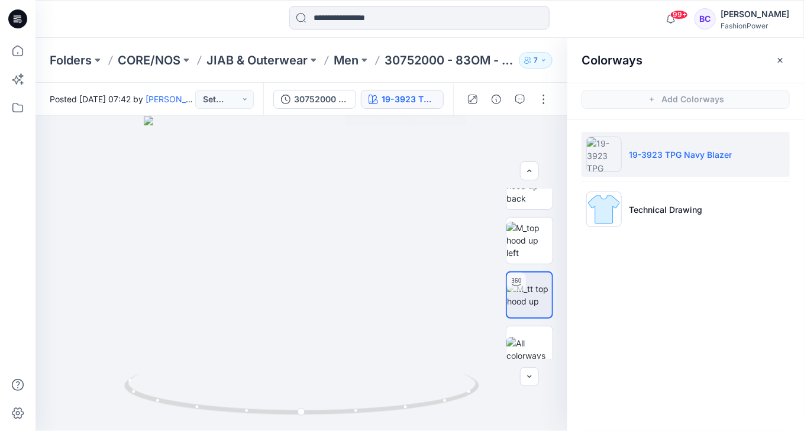
drag, startPoint x: 320, startPoint y: 79, endPoint x: 314, endPoint y: 88, distance: 9.9
click at [318, 82] on div "Folders CORE/NOS JIAB & Outerwear Men 30752000 - 83OM - Neil 7" at bounding box center [420, 60] width 769 height 45
click at [311, 93] on div "30752000 - 83OM - [PERSON_NAME]" at bounding box center [321, 99] width 54 height 13
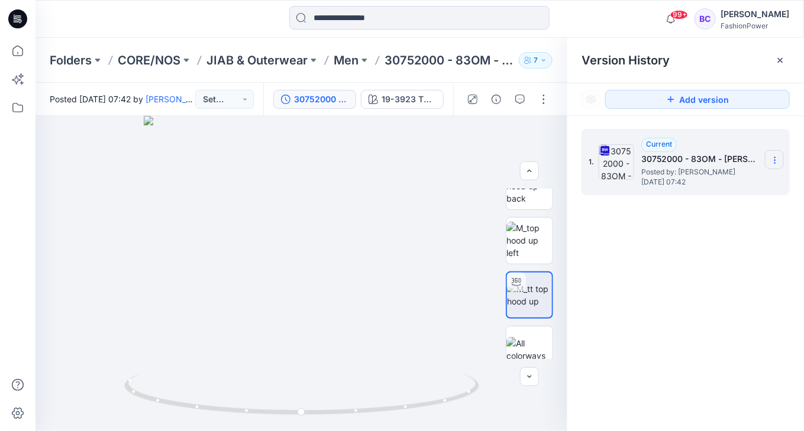
click at [781, 157] on section at bounding box center [774, 159] width 19 height 19
click at [731, 181] on span "Download Source BW File" at bounding box center [715, 183] width 99 height 14
drag, startPoint x: 304, startPoint y: 338, endPoint x: 304, endPoint y: 357, distance: 18.9
click at [304, 359] on img at bounding box center [302, 64] width 1154 height 735
click at [339, 30] on div at bounding box center [419, 19] width 260 height 26
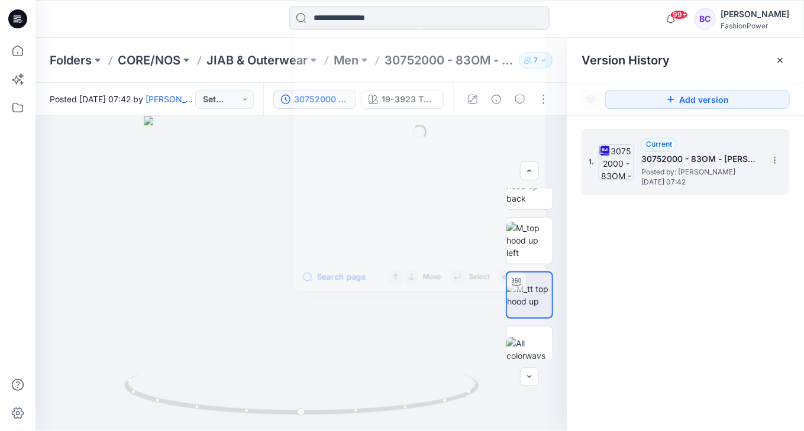
click at [347, 20] on input at bounding box center [419, 18] width 260 height 24
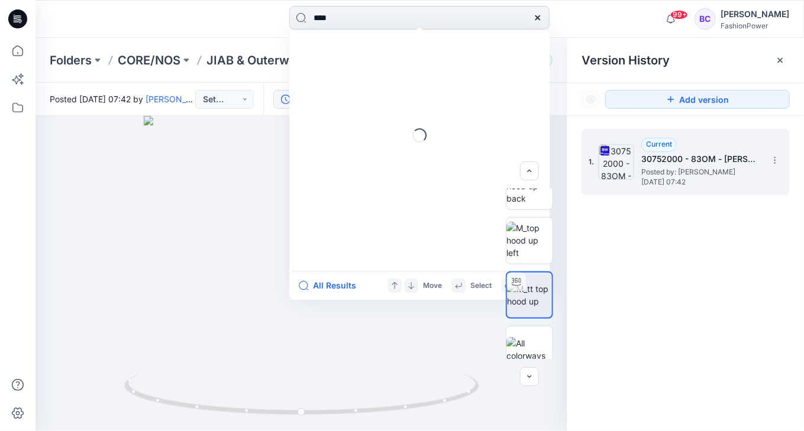
type input "*****"
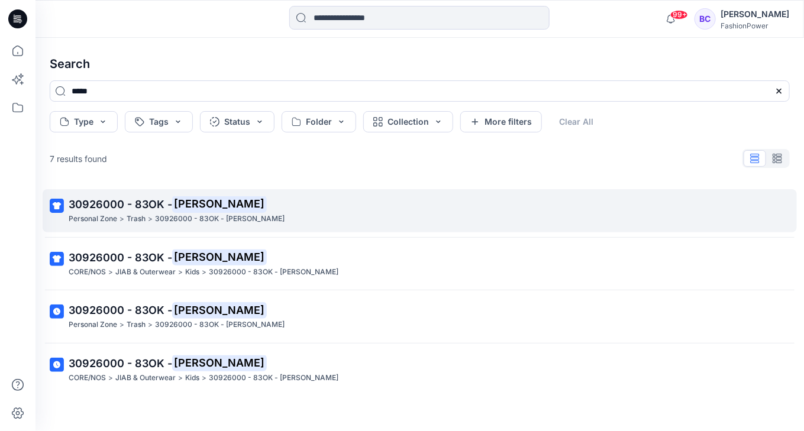
click at [120, 201] on span "30926000 - 83OK -" at bounding box center [121, 204] width 104 height 12
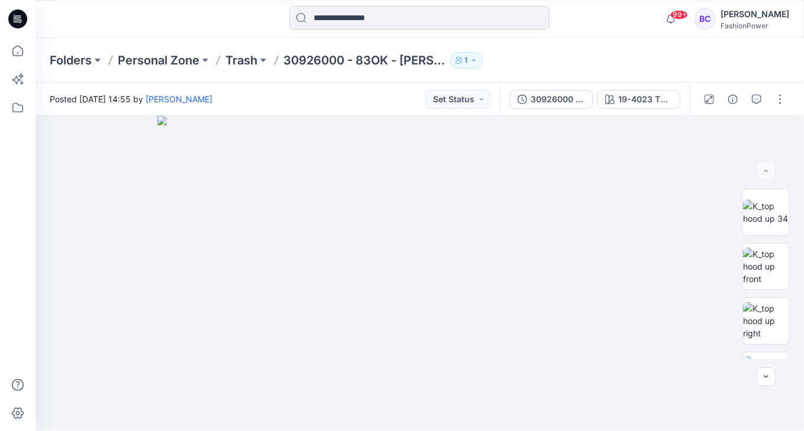
click at [373, 12] on input at bounding box center [419, 18] width 260 height 24
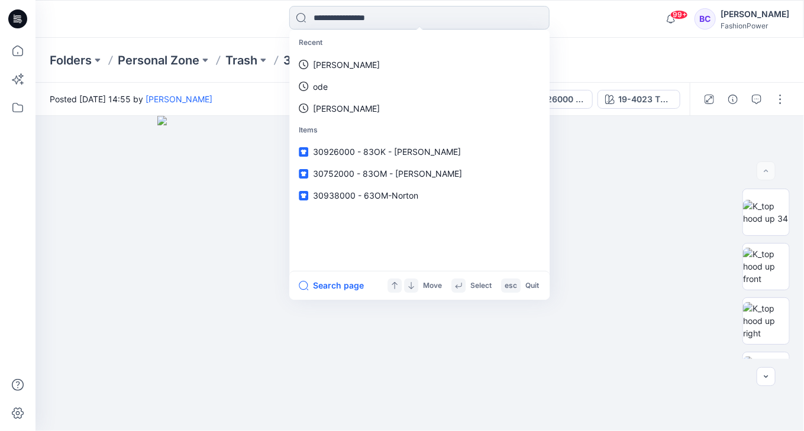
type input "*"
type input "*****"
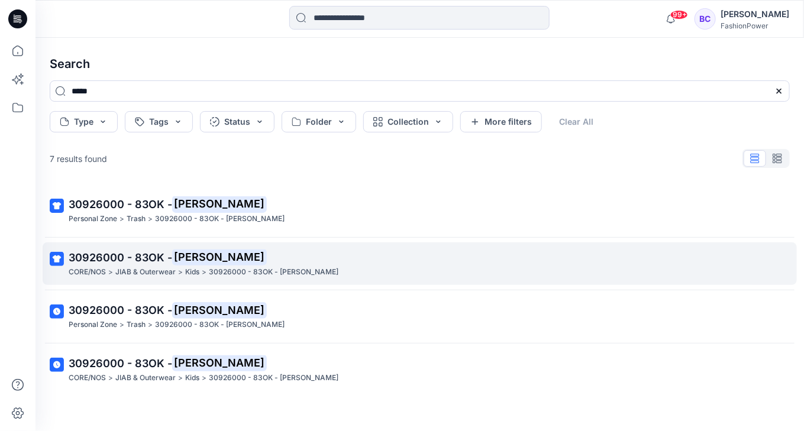
click at [147, 256] on span "30926000 - 83OK -" at bounding box center [121, 258] width 104 height 12
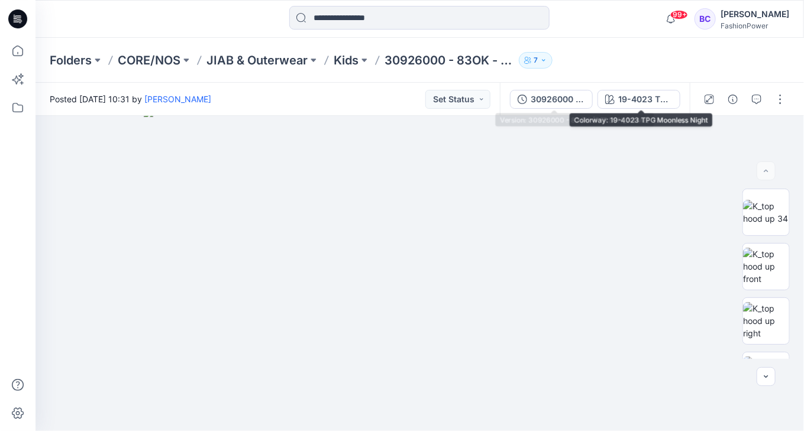
click at [571, 95] on div "30926000 - 83OK-[PERSON_NAME]" at bounding box center [558, 99] width 54 height 13
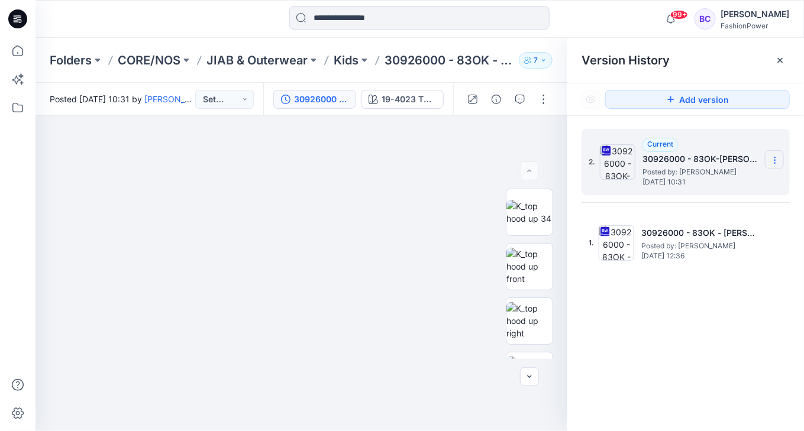
drag, startPoint x: 774, startPoint y: 154, endPoint x: 770, endPoint y: 164, distance: 10.3
click at [774, 156] on section at bounding box center [774, 159] width 19 height 19
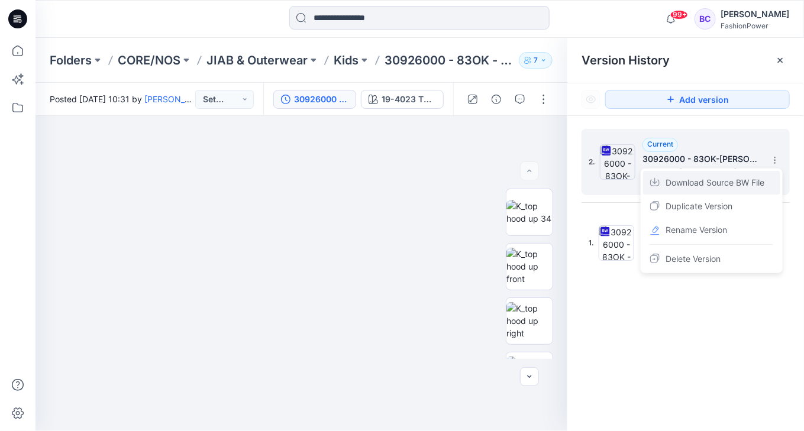
click at [730, 192] on div "Download Source BW File" at bounding box center [711, 183] width 137 height 24
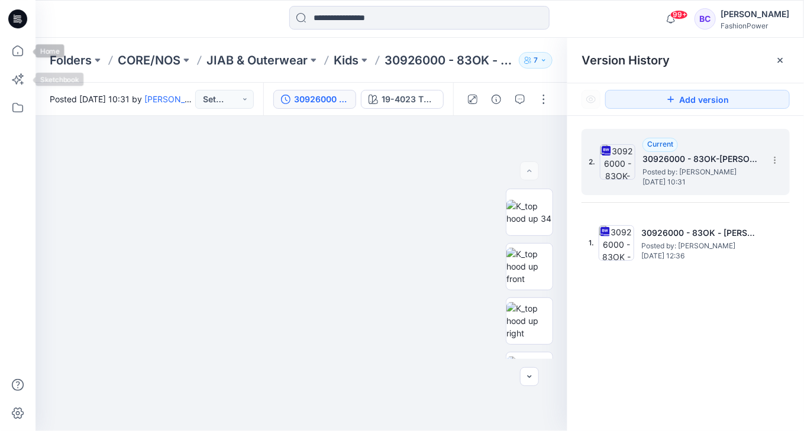
drag, startPoint x: 28, startPoint y: 24, endPoint x: 22, endPoint y: 36, distance: 12.7
click at [28, 25] on div at bounding box center [18, 19] width 38 height 38
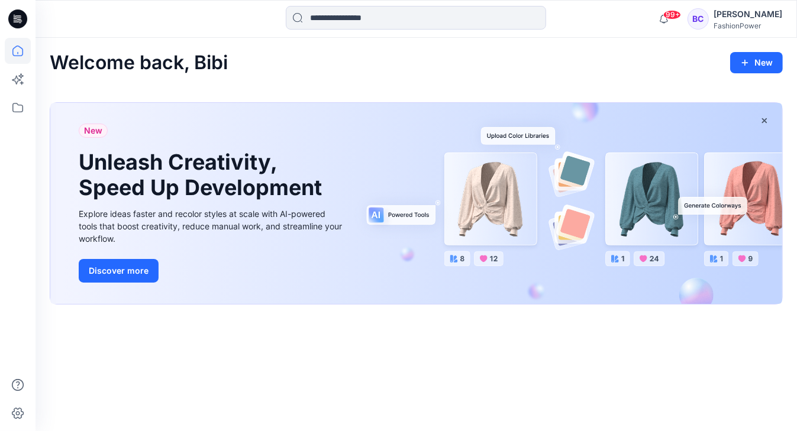
click at [21, 41] on icon at bounding box center [18, 51] width 26 height 26
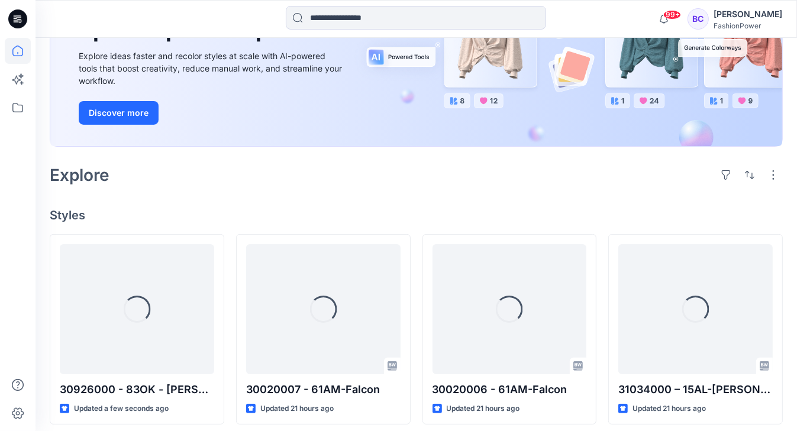
scroll to position [189, 0]
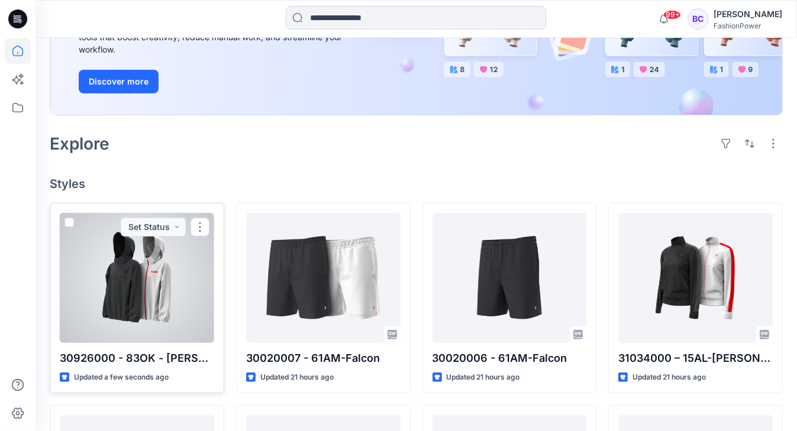
click at [205, 283] on div at bounding box center [137, 278] width 154 height 130
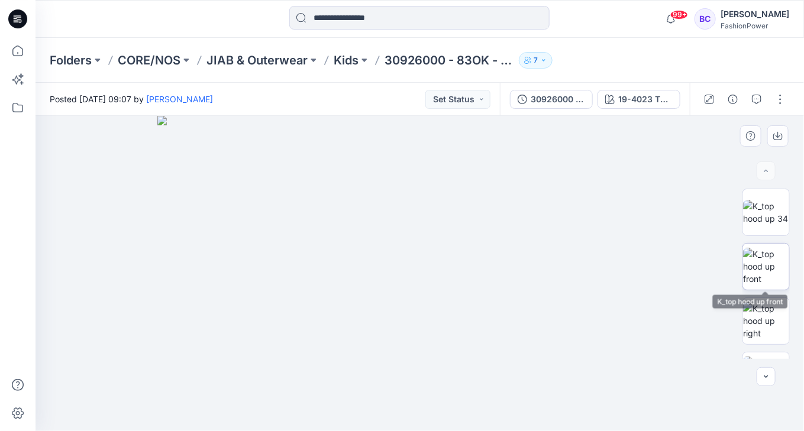
click at [756, 269] on img at bounding box center [766, 266] width 46 height 37
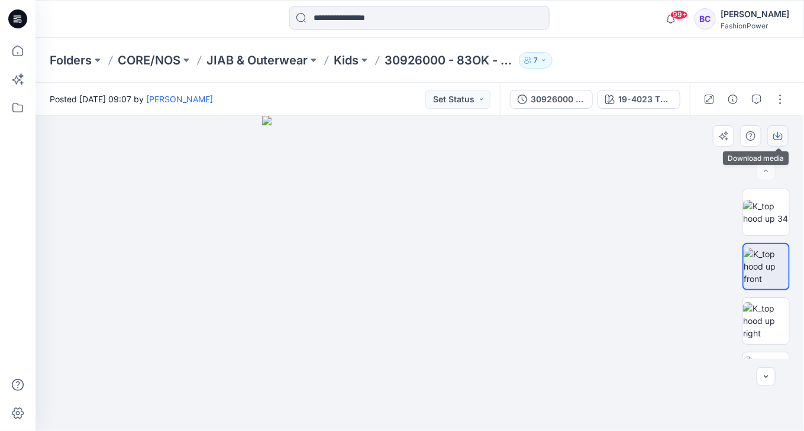
click at [782, 140] on icon "button" at bounding box center [778, 135] width 9 height 9
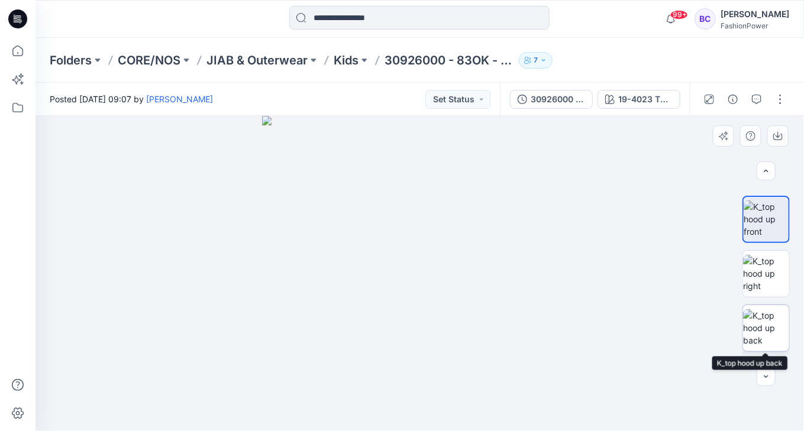
click at [763, 315] on img at bounding box center [766, 328] width 46 height 37
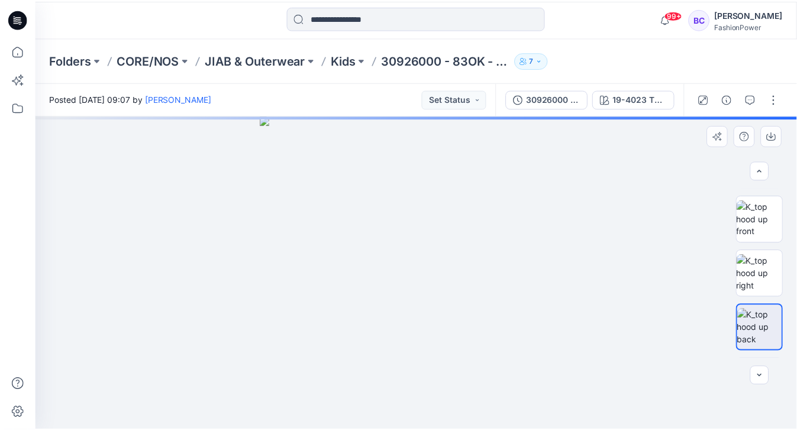
scroll to position [142, 0]
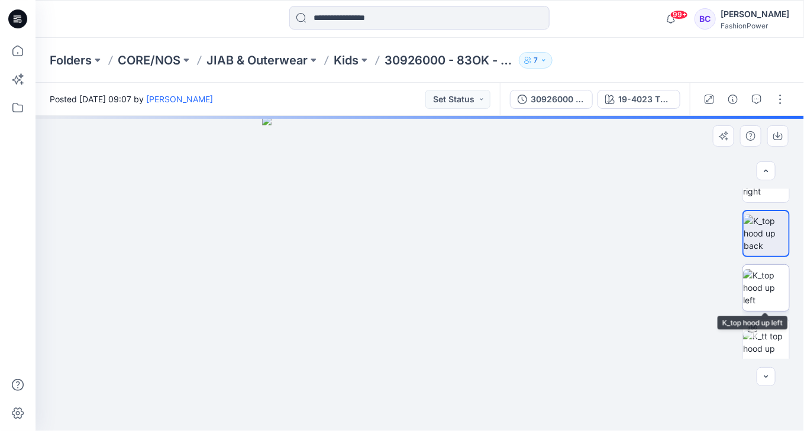
click at [771, 299] on img at bounding box center [766, 287] width 46 height 37
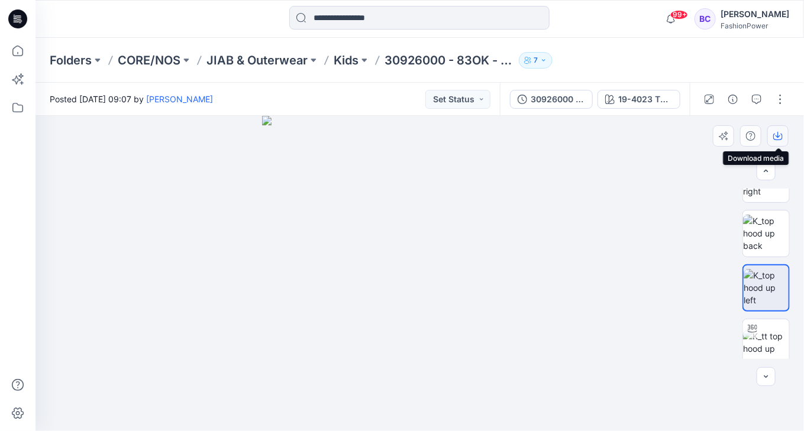
click at [775, 133] on icon "button" at bounding box center [778, 135] width 9 height 9
click at [521, 105] on div "30926000 - 83OK-Odell 19-4023 TPG Moonless Night" at bounding box center [595, 99] width 190 height 33
click at [522, 104] on button "30926000 - 83OK-[PERSON_NAME]" at bounding box center [551, 99] width 83 height 19
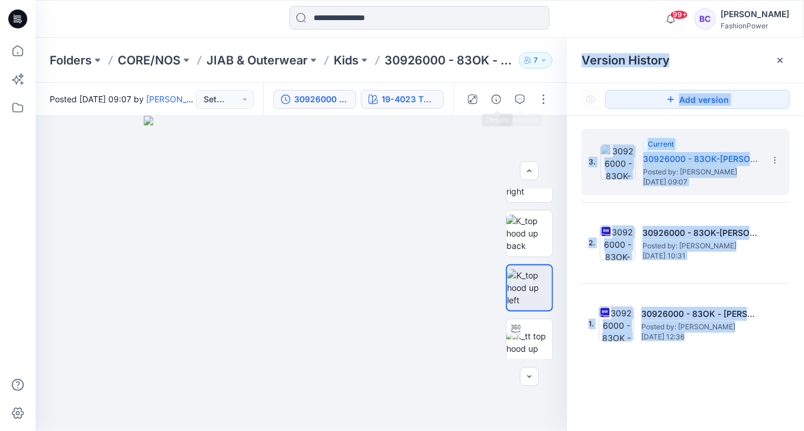
click at [418, 98] on div "19-4023 TPG Moonless Night" at bounding box center [409, 99] width 54 height 13
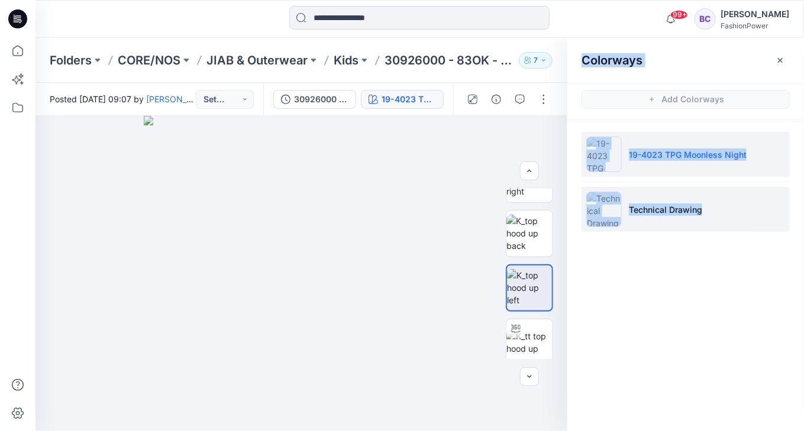
click at [666, 215] on li "Technical Drawing" at bounding box center [686, 209] width 208 height 45
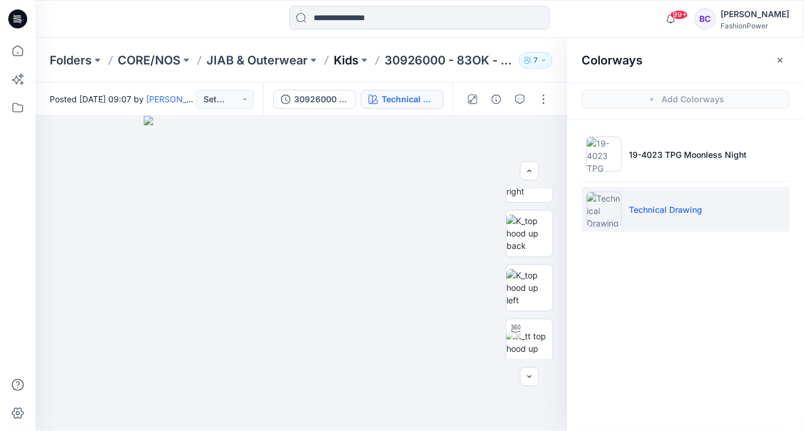
click at [349, 62] on p "Kids" at bounding box center [346, 60] width 25 height 17
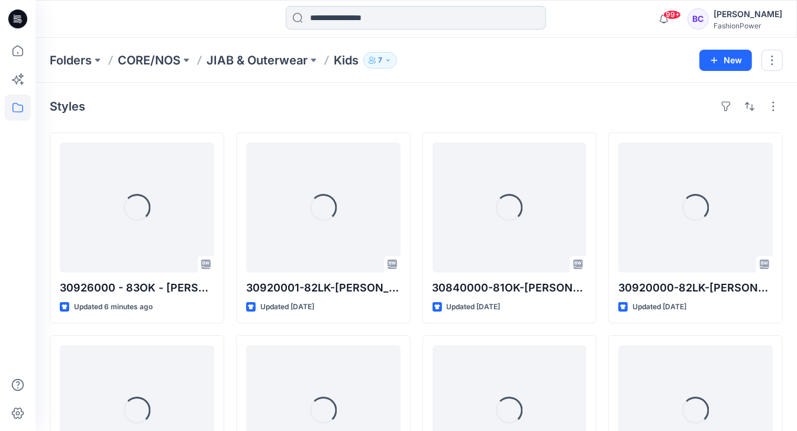
click at [315, 14] on input at bounding box center [416, 18] width 260 height 24
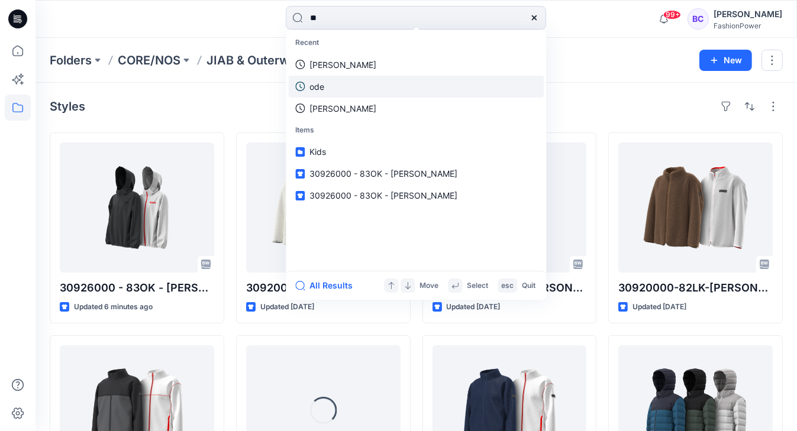
type input "***"
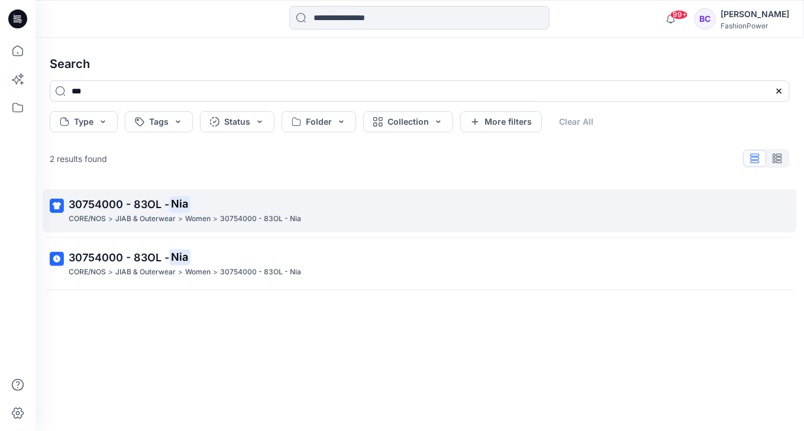
click at [223, 205] on p "30754000 - 83OL - Nia" at bounding box center [419, 204] width 700 height 17
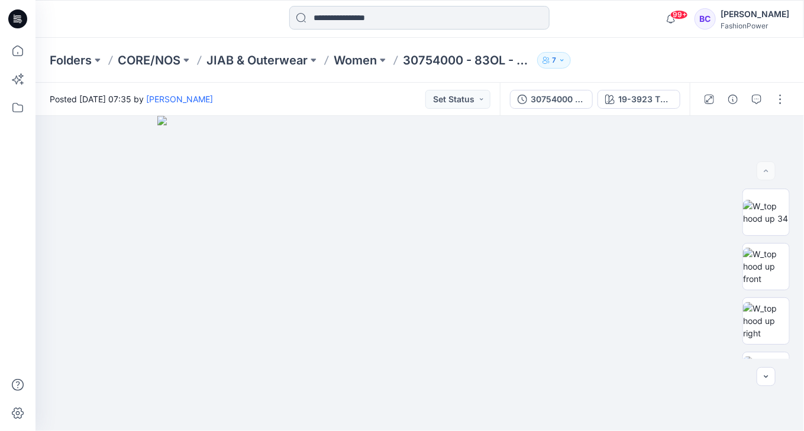
click at [394, 22] on input at bounding box center [419, 18] width 260 height 24
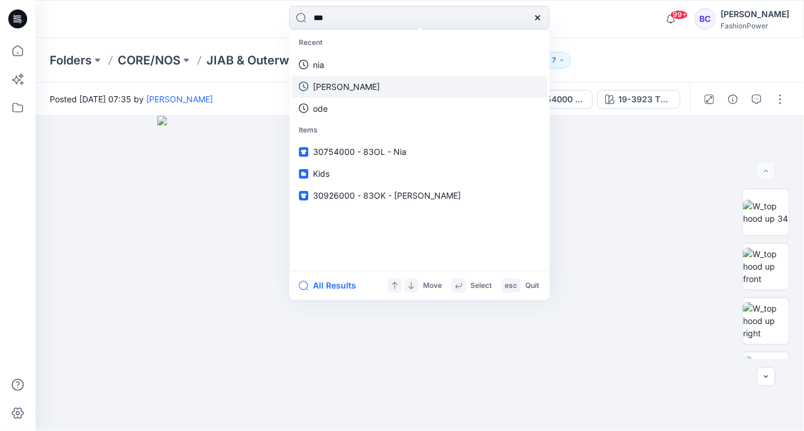
type input "****"
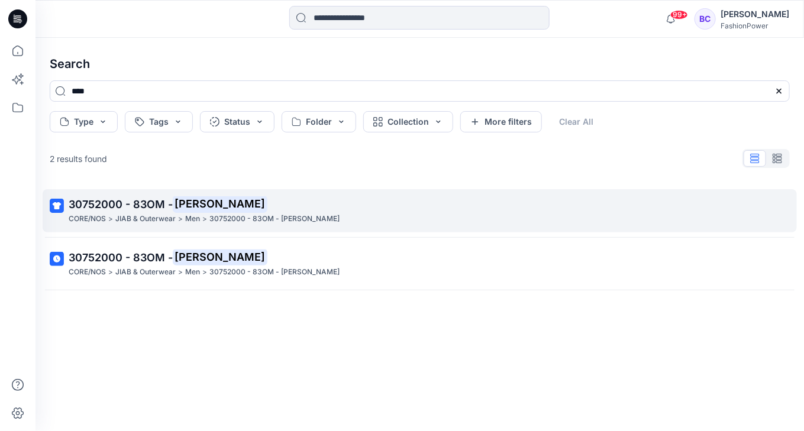
click at [176, 189] on link "30752000 - 83OM - Neil CORE/NOS > JIAB & Outerwear > Men > 30752000 - 83OM - Ne…" at bounding box center [420, 210] width 755 height 43
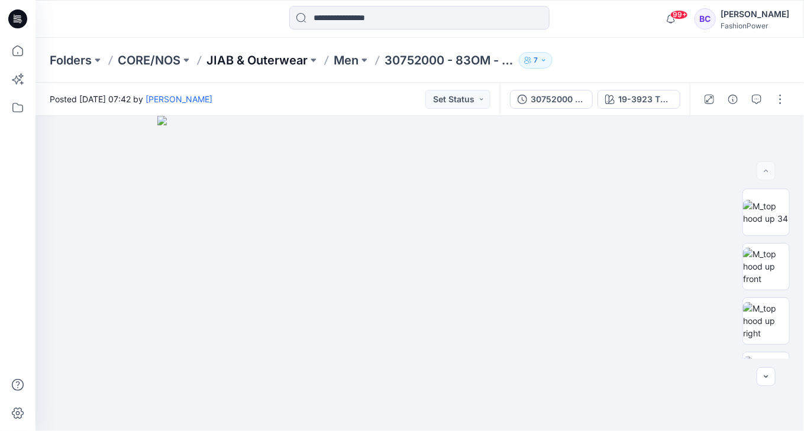
click at [294, 56] on p "JIAB & Outerwear" at bounding box center [257, 60] width 101 height 17
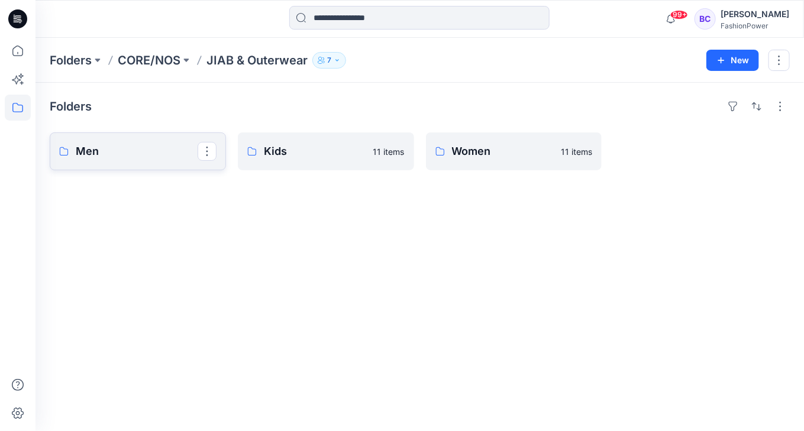
click at [167, 159] on p "Men" at bounding box center [137, 151] width 122 height 17
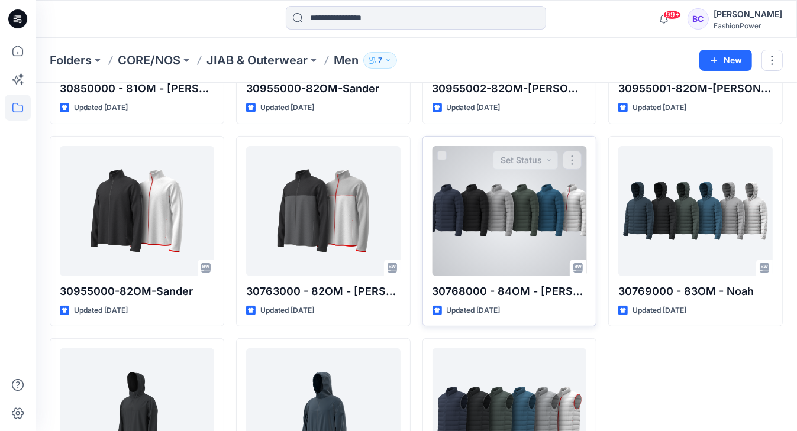
scroll to position [284, 0]
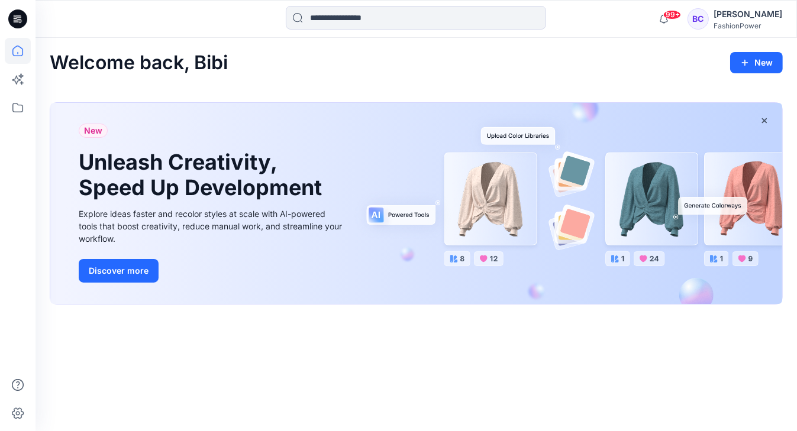
scroll to position [196, 0]
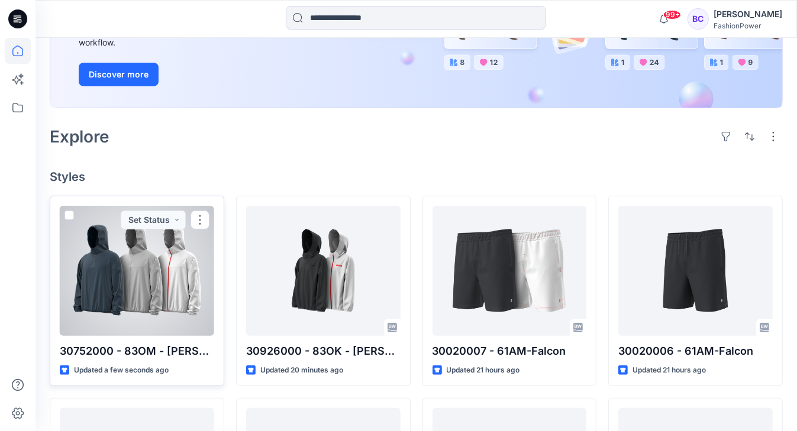
click at [127, 276] on div at bounding box center [137, 271] width 154 height 130
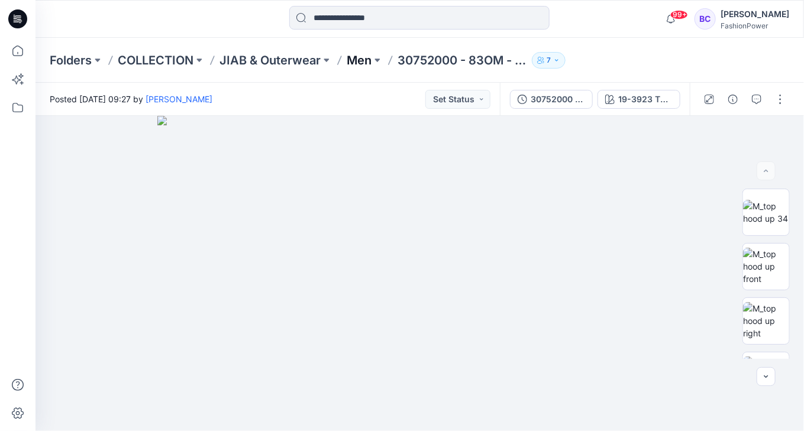
click at [362, 63] on p "Men" at bounding box center [359, 60] width 25 height 17
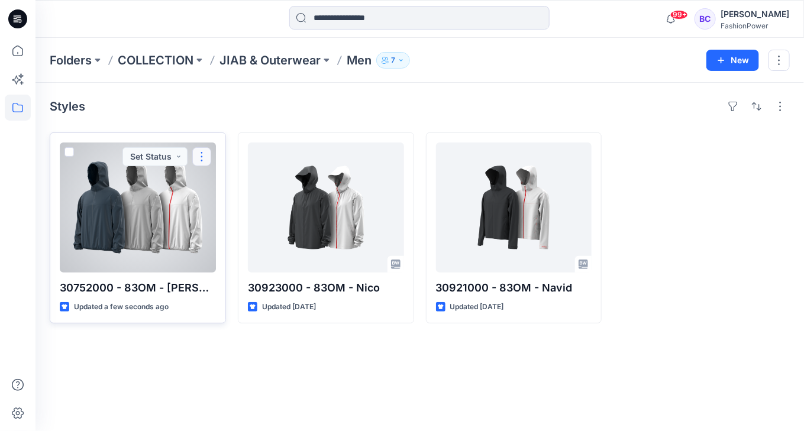
click at [193, 153] on button "button" at bounding box center [201, 156] width 19 height 19
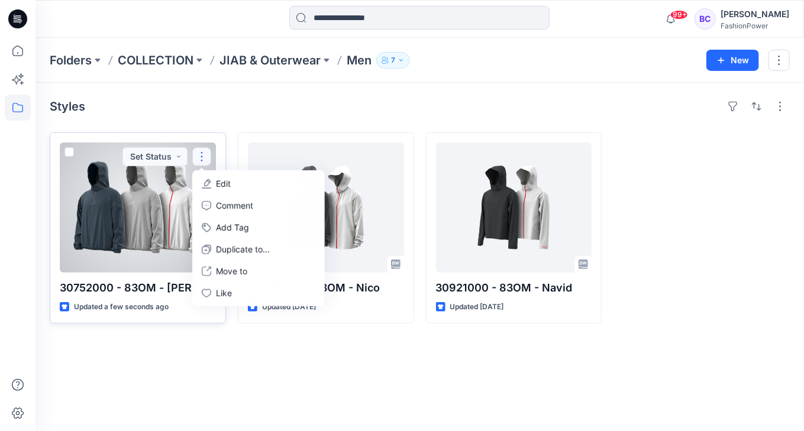
click at [135, 225] on div at bounding box center [138, 208] width 156 height 130
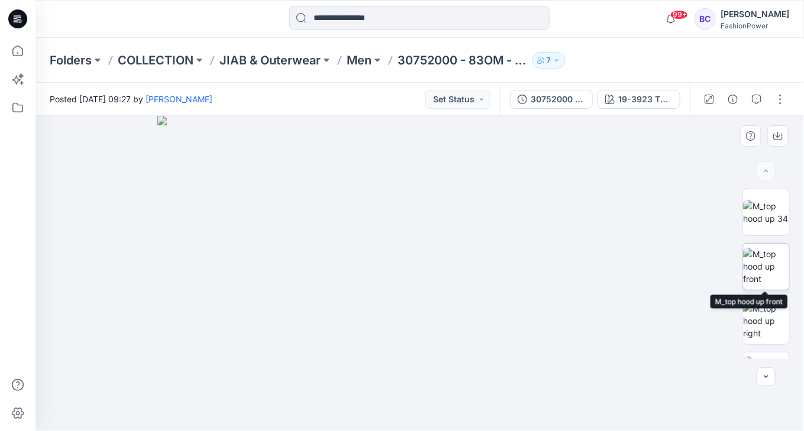
click at [761, 257] on img at bounding box center [766, 266] width 46 height 37
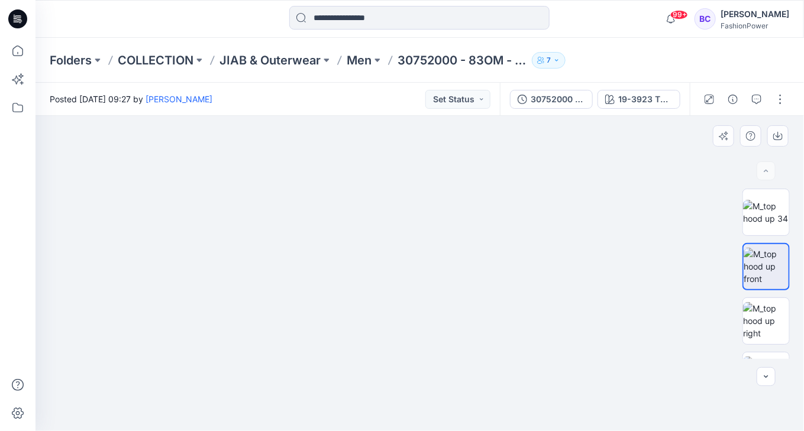
drag, startPoint x: 457, startPoint y: 177, endPoint x: 429, endPoint y: 246, distance: 74.6
click at [442, 321] on img at bounding box center [406, 187] width 953 height 489
click at [779, 138] on icon "button" at bounding box center [778, 135] width 9 height 9
drag, startPoint x: 419, startPoint y: 160, endPoint x: 524, endPoint y: 106, distance: 117.8
click at [419, 160] on img at bounding box center [419, 273] width 315 height 315
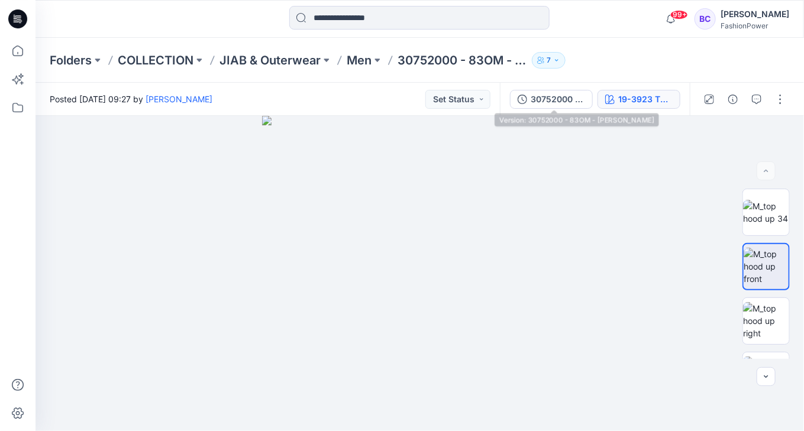
click at [617, 100] on button "19-3923 TPG Navy Blazer" at bounding box center [639, 99] width 83 height 19
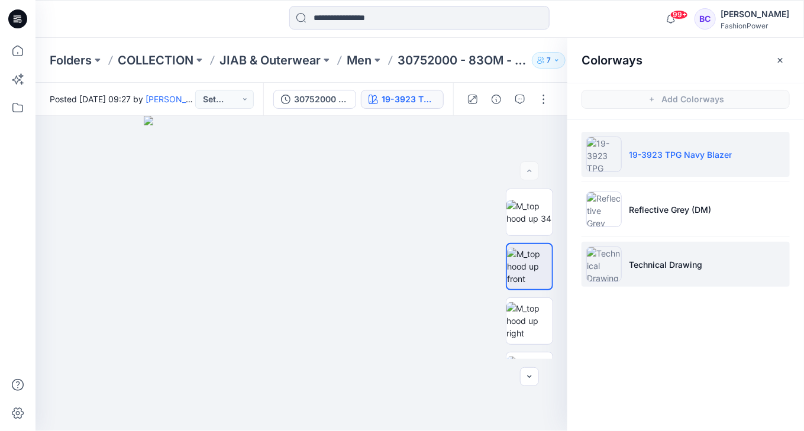
click at [651, 259] on p "Technical Drawing" at bounding box center [665, 265] width 73 height 12
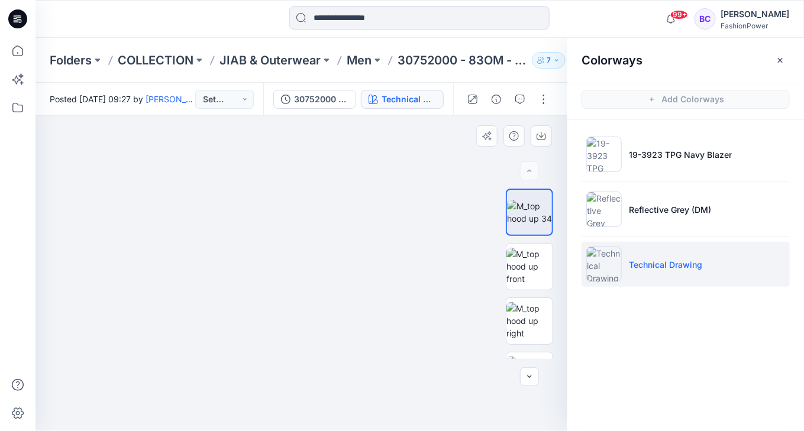
drag, startPoint x: 311, startPoint y: 172, endPoint x: 329, endPoint y: 217, distance: 48.4
click at [329, 217] on img at bounding box center [301, 149] width 811 height 563
click at [545, 272] on img at bounding box center [530, 266] width 46 height 37
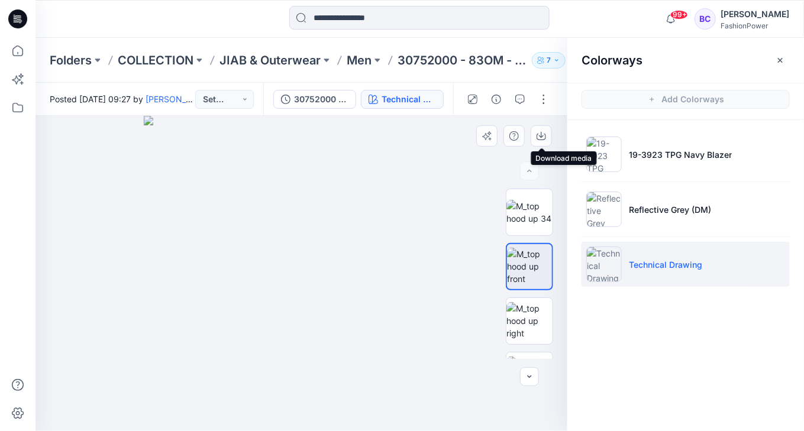
drag, startPoint x: 547, startPoint y: 137, endPoint x: 531, endPoint y: 146, distance: 17.8
click at [546, 135] on button "button" at bounding box center [541, 135] width 21 height 21
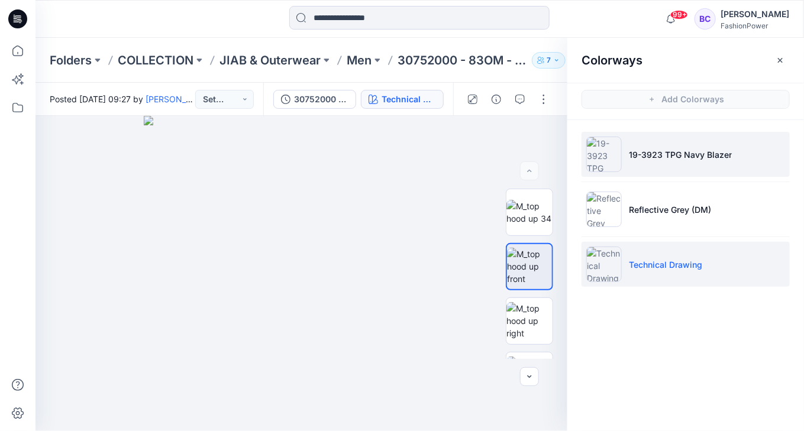
click at [665, 174] on li "19-3923 TPG Navy Blazer" at bounding box center [686, 154] width 208 height 45
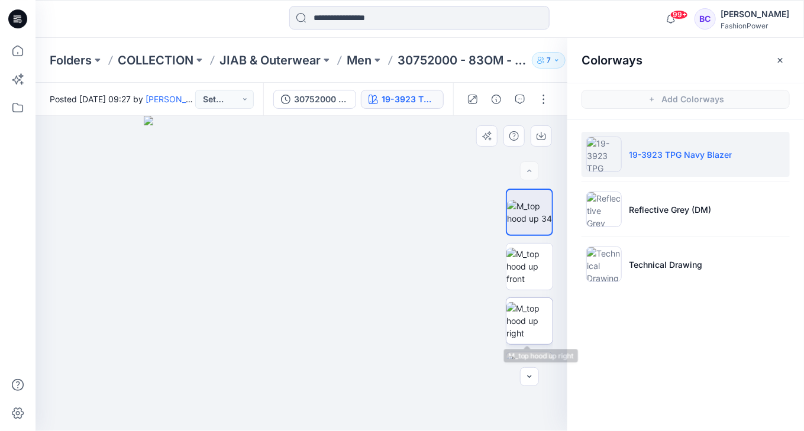
click at [521, 322] on img at bounding box center [530, 320] width 46 height 37
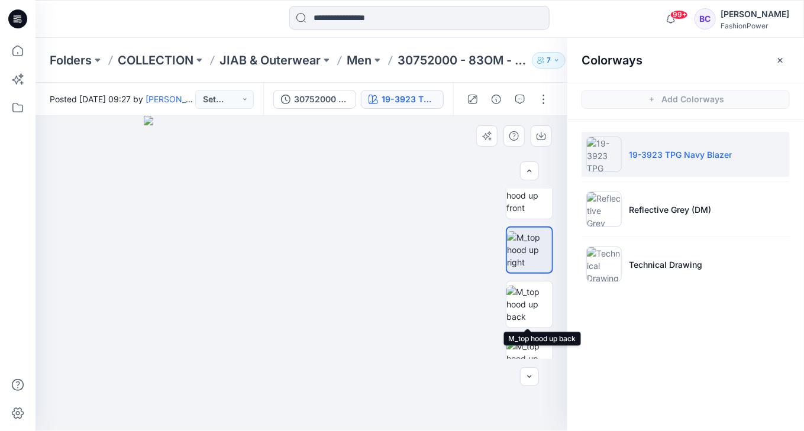
scroll to position [72, 0]
click at [523, 348] on img at bounding box center [530, 358] width 46 height 37
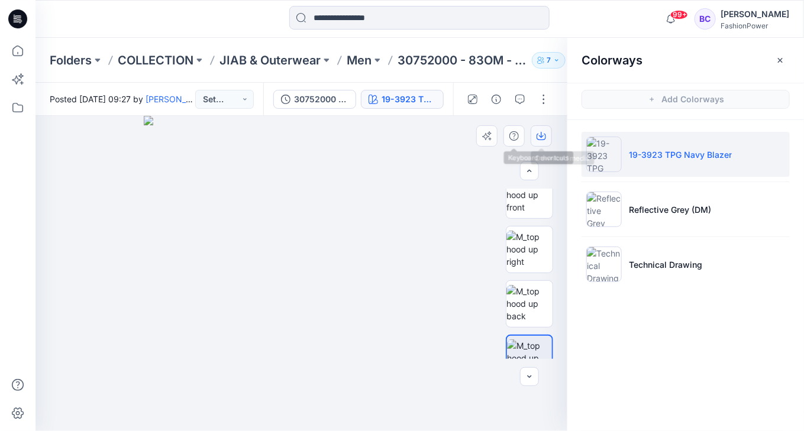
click at [546, 140] on button "button" at bounding box center [541, 135] width 21 height 21
click at [541, 268] on img at bounding box center [530, 249] width 46 height 37
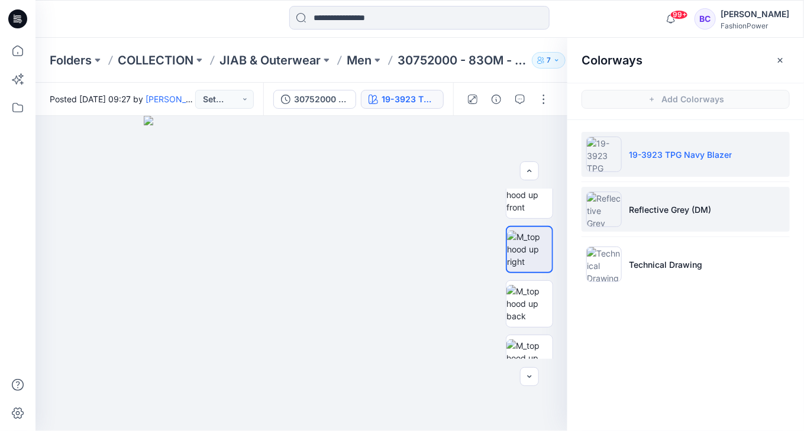
click at [676, 214] on p "Reflective Grey (DM)" at bounding box center [670, 210] width 82 height 12
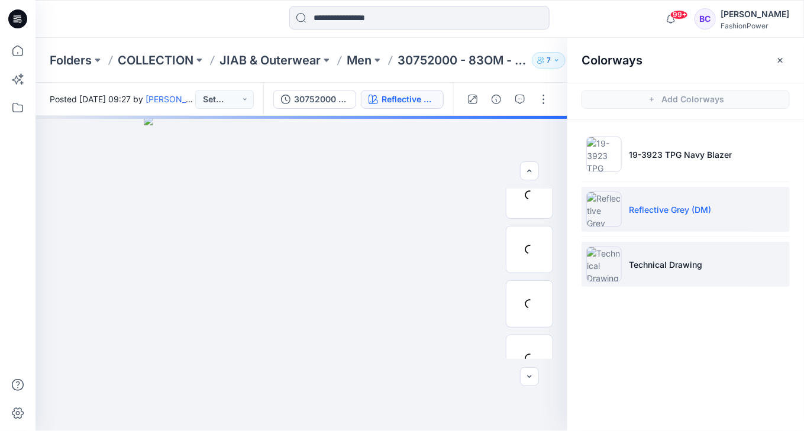
click at [644, 273] on li "Technical Drawing" at bounding box center [686, 264] width 208 height 45
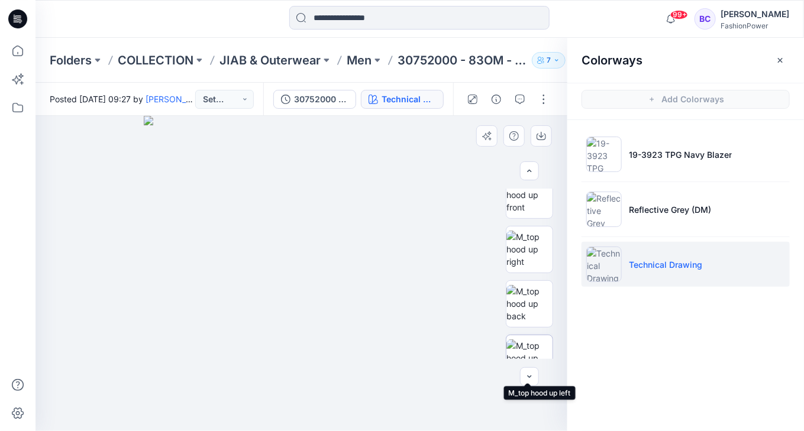
click at [524, 341] on img at bounding box center [530, 358] width 46 height 37
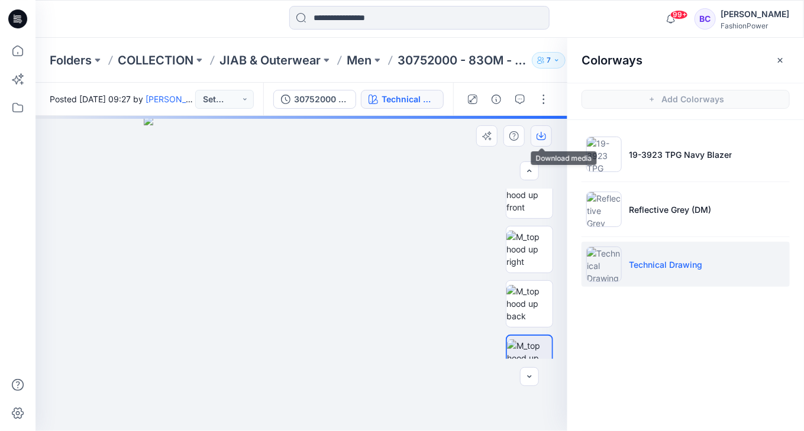
click at [537, 141] on button "button" at bounding box center [541, 135] width 21 height 21
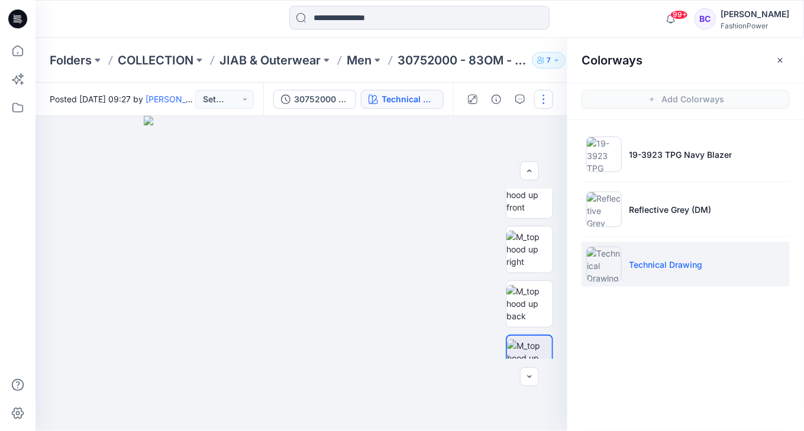
click at [548, 98] on button "button" at bounding box center [543, 99] width 19 height 19
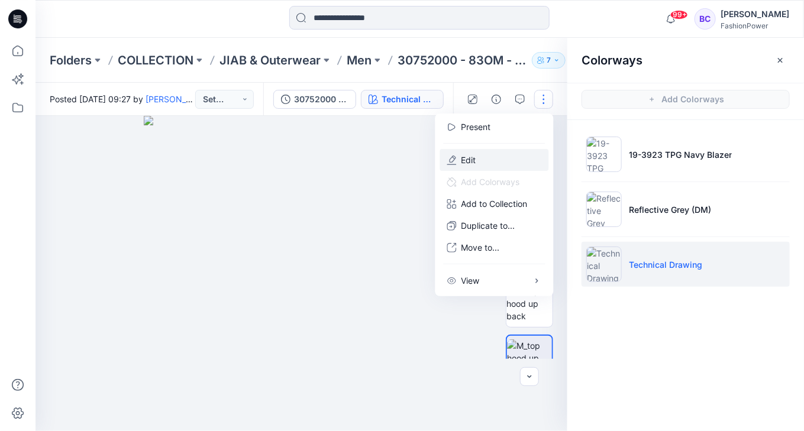
click at [479, 160] on button "Edit" at bounding box center [494, 160] width 109 height 22
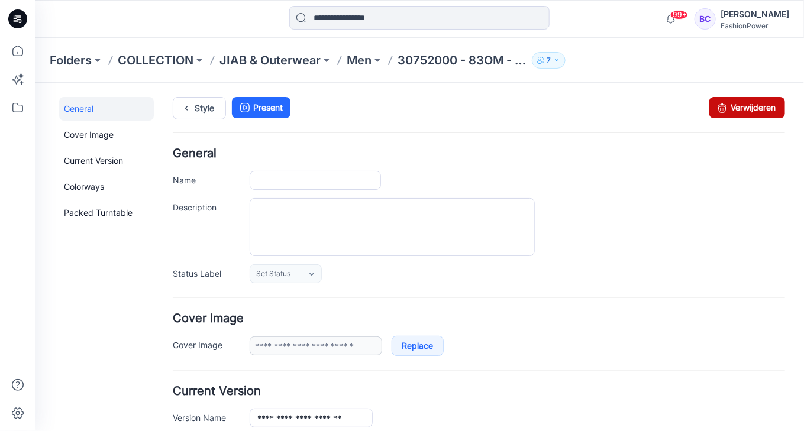
click at [742, 115] on link "Verwijderen" at bounding box center [747, 106] width 76 height 21
type input "**********"
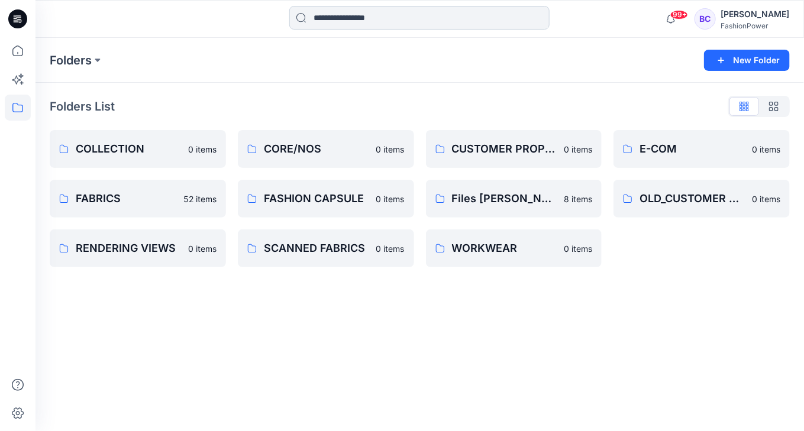
click at [452, 19] on input at bounding box center [419, 18] width 260 height 24
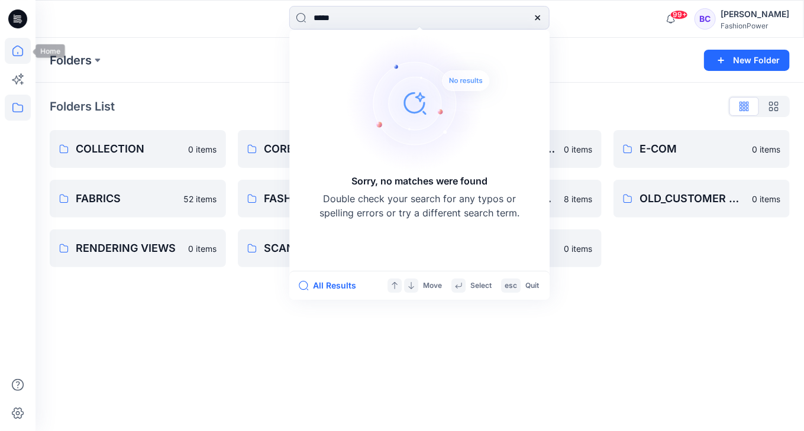
type input "*****"
drag, startPoint x: 11, startPoint y: 53, endPoint x: 8, endPoint y: 59, distance: 6.6
click at [11, 53] on icon at bounding box center [18, 51] width 26 height 26
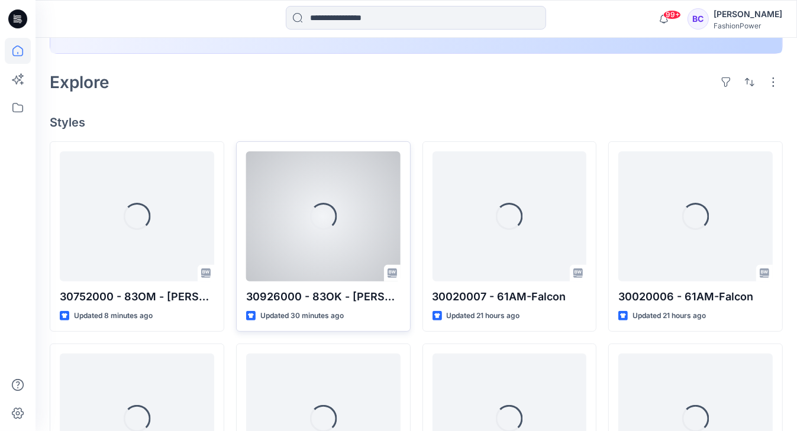
scroll to position [331, 0]
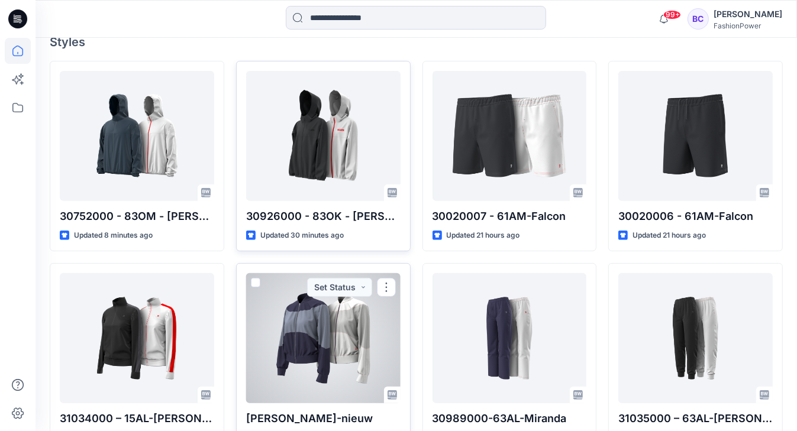
click at [297, 308] on div at bounding box center [323, 338] width 154 height 130
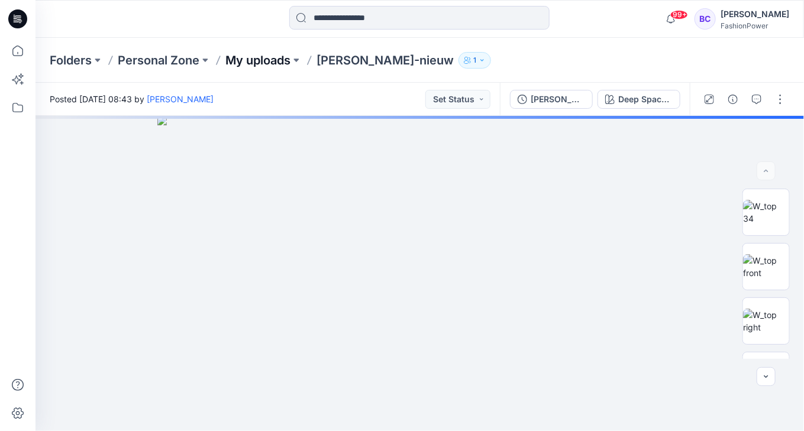
click at [266, 64] on p "My uploads" at bounding box center [257, 60] width 65 height 17
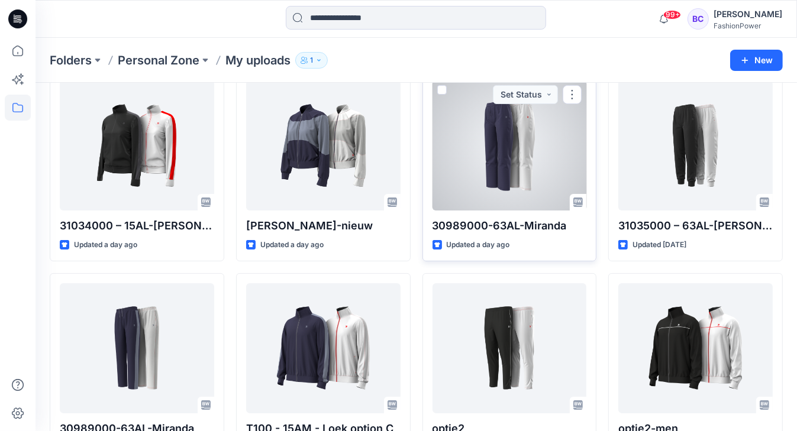
scroll to position [95, 0]
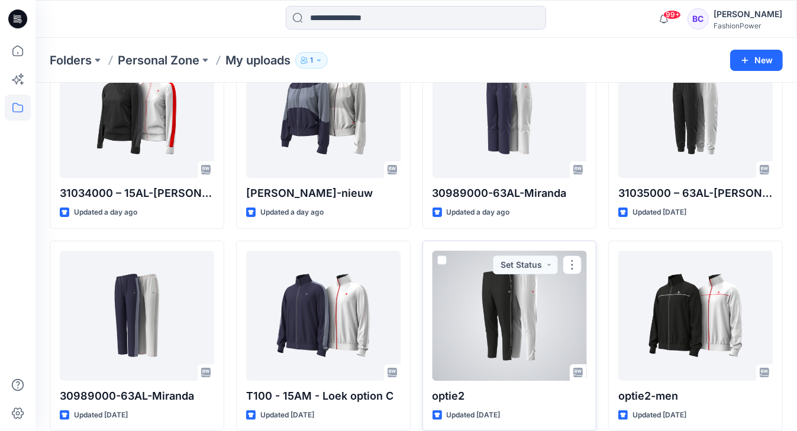
click at [536, 307] on div at bounding box center [510, 316] width 154 height 130
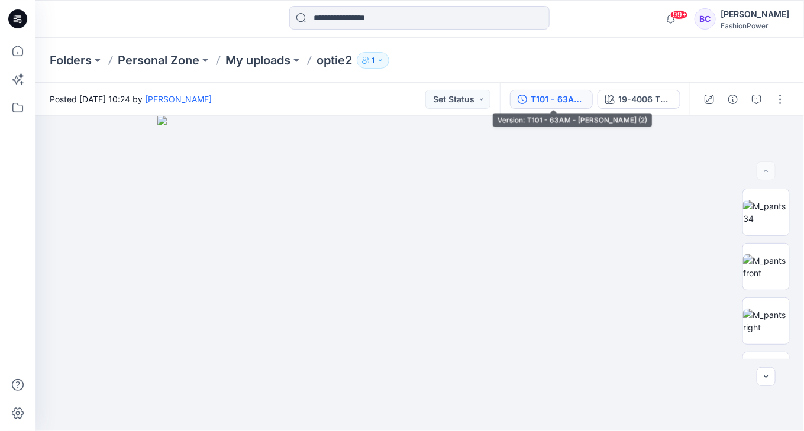
click at [543, 107] on button "T101 - 63AM - [PERSON_NAME] (2)" at bounding box center [551, 99] width 83 height 19
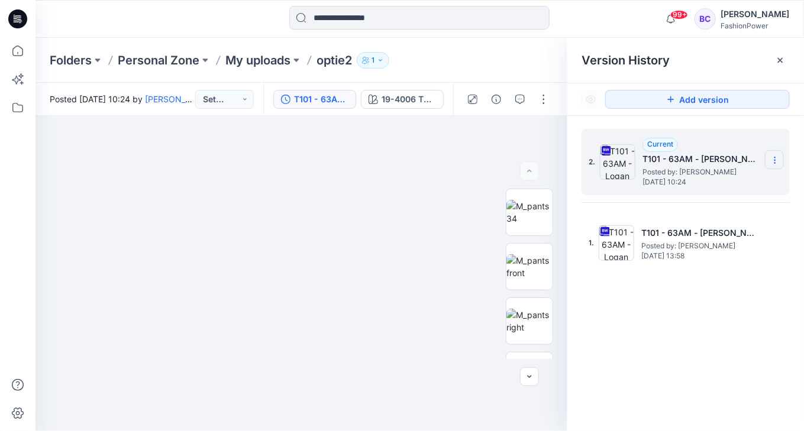
click at [774, 158] on icon at bounding box center [775, 160] width 9 height 9
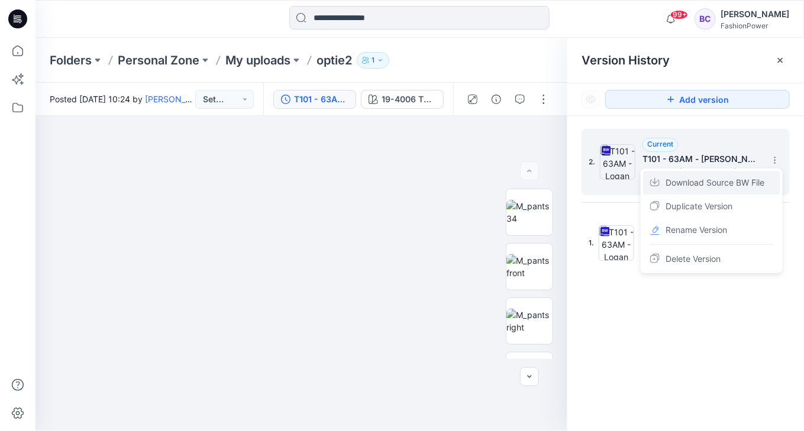
click at [720, 183] on span "Download Source BW File" at bounding box center [715, 183] width 99 height 14
